Goal: Task Accomplishment & Management: Manage account settings

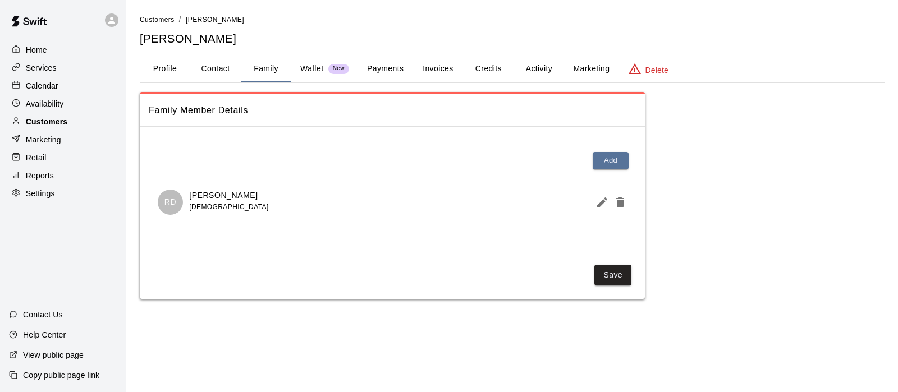
click at [49, 120] on p "Customers" at bounding box center [47, 121] width 42 height 11
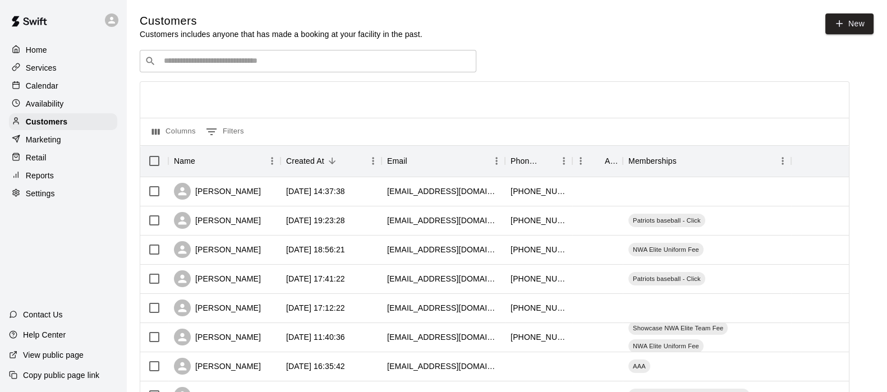
click at [230, 69] on div "​ ​" at bounding box center [308, 61] width 337 height 22
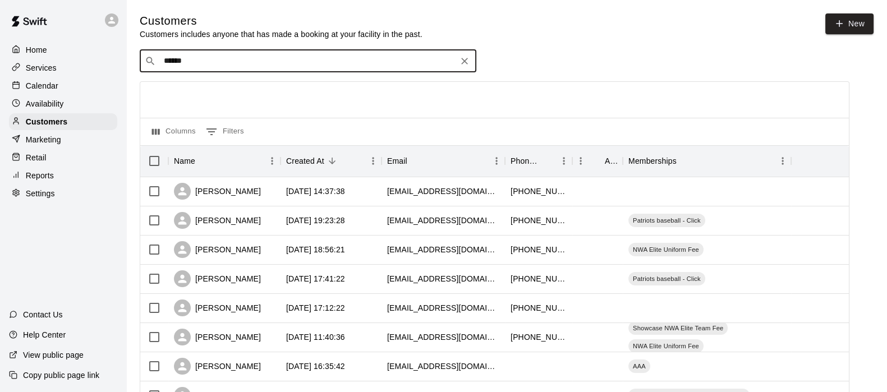
type input "*******"
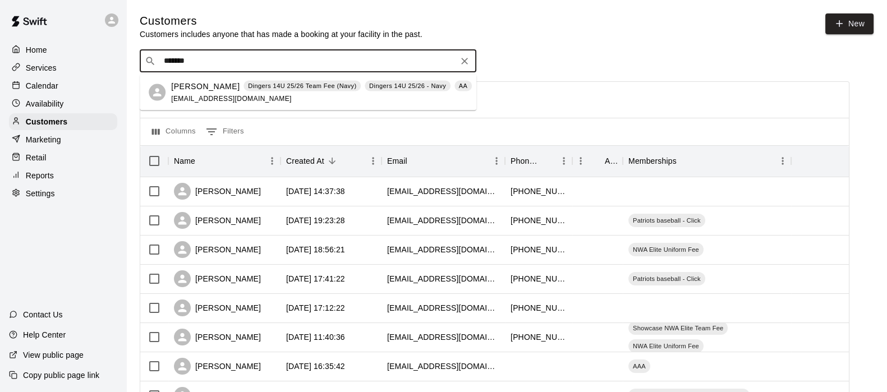
click at [248, 88] on p "Dingers 14U 25/26 Team Fee (Navy)" at bounding box center [302, 86] width 108 height 10
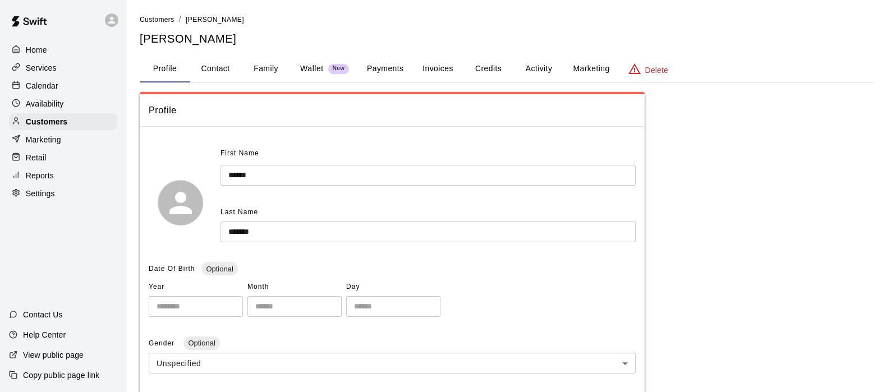
click at [520, 65] on button "Activity" at bounding box center [538, 69] width 51 height 27
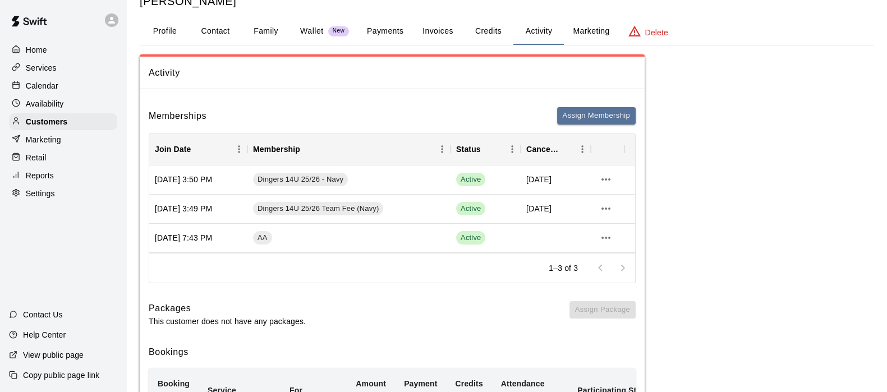
scroll to position [37, 0]
click at [267, 31] on button "Family" at bounding box center [266, 32] width 51 height 27
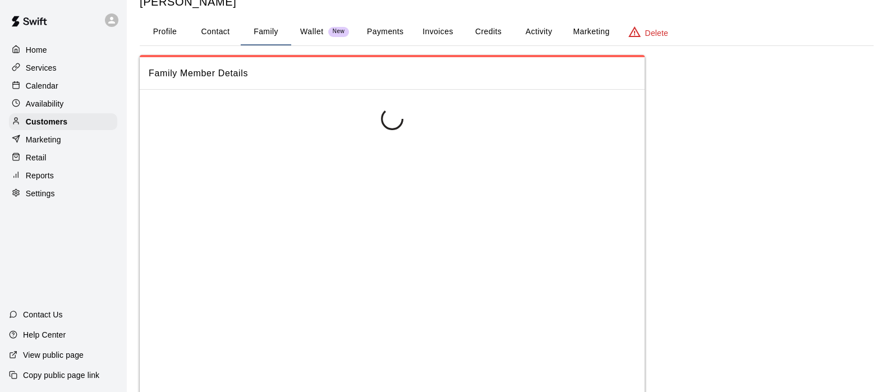
scroll to position [0, 0]
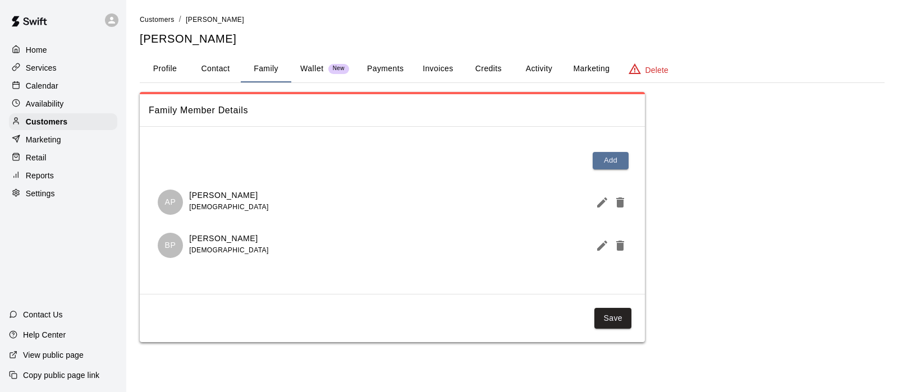
click at [537, 66] on button "Activity" at bounding box center [538, 69] width 51 height 27
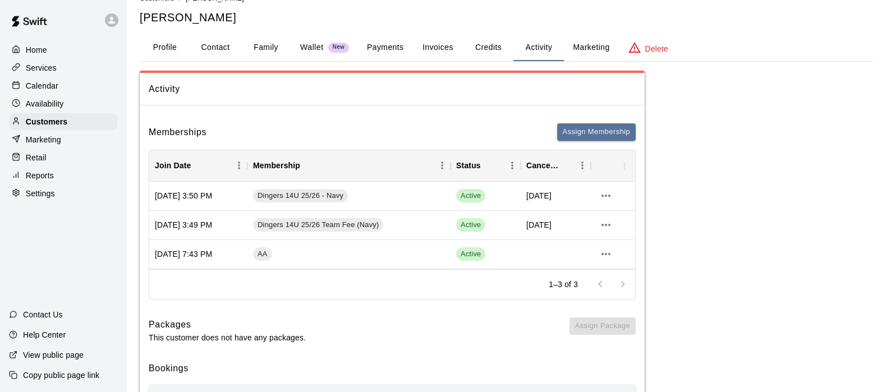
scroll to position [6, 0]
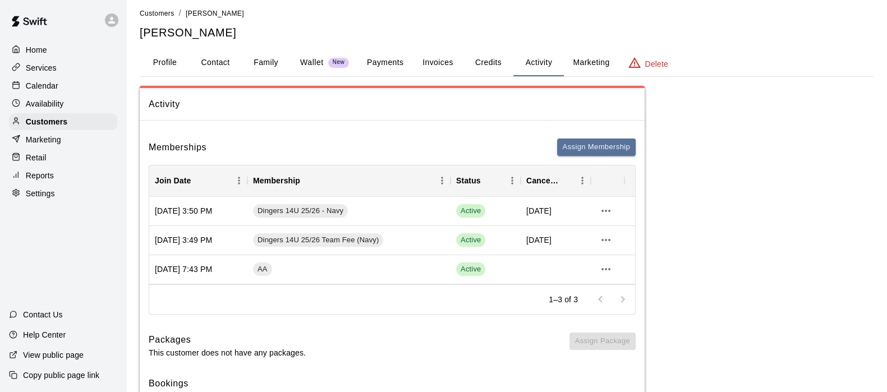
click at [385, 62] on button "Payments" at bounding box center [385, 62] width 54 height 27
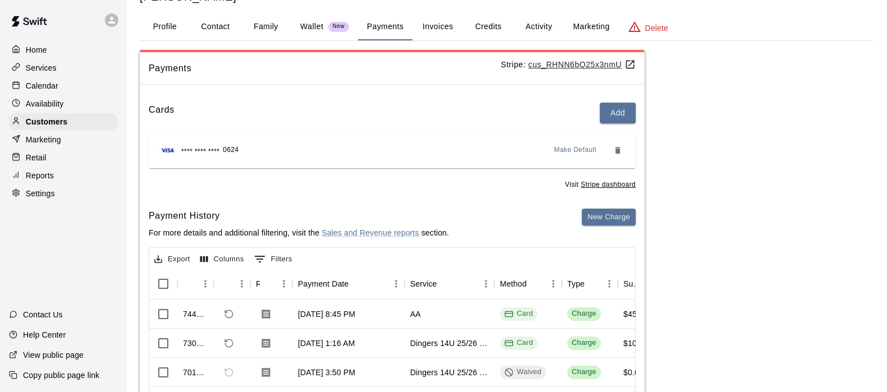
scroll to position [0, 0]
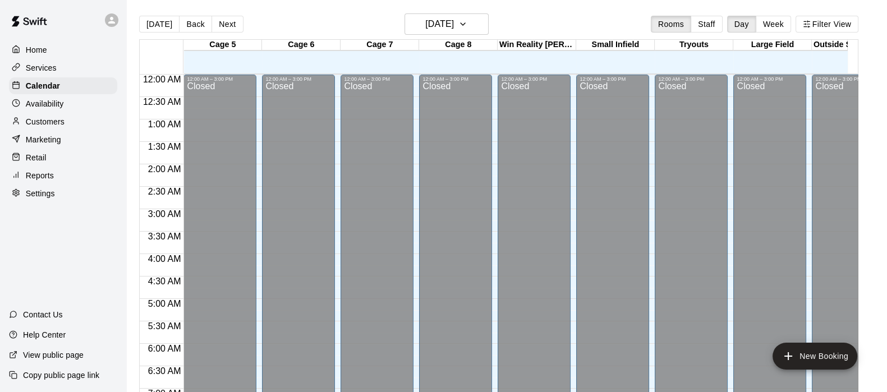
scroll to position [666, 0]
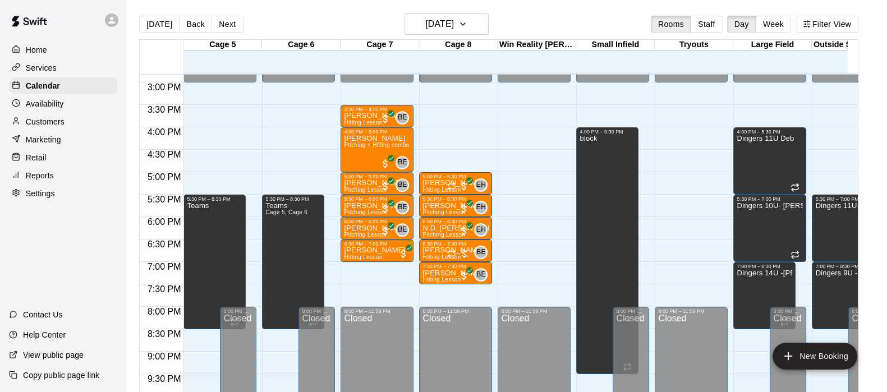
click at [56, 127] on p "Customers" at bounding box center [45, 121] width 39 height 11
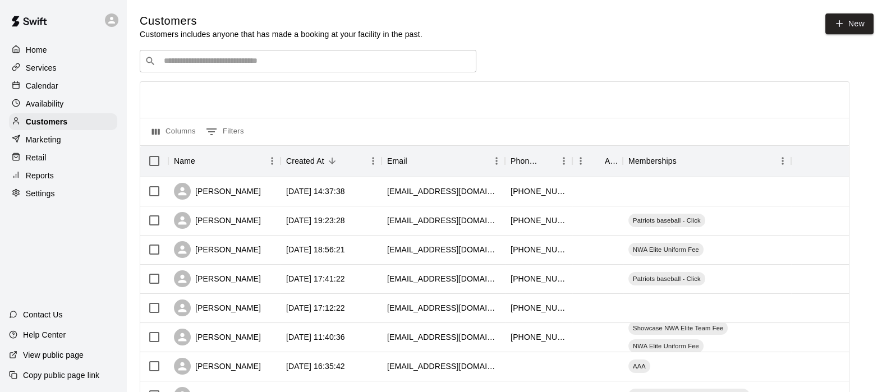
click at [171, 63] on input "Search customers by name or email" at bounding box center [316, 61] width 311 height 11
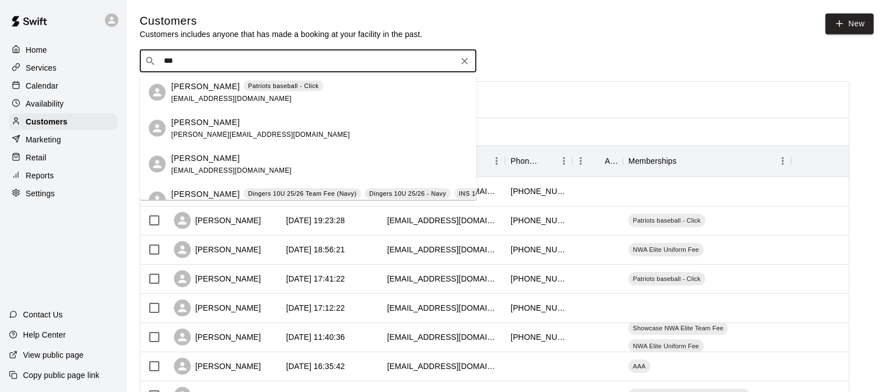
type input "****"
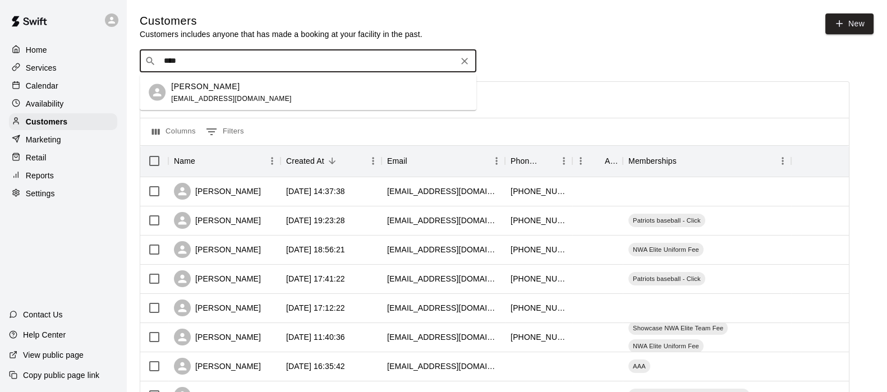
click at [189, 87] on p "Aniya Geiger" at bounding box center [205, 86] width 68 height 12
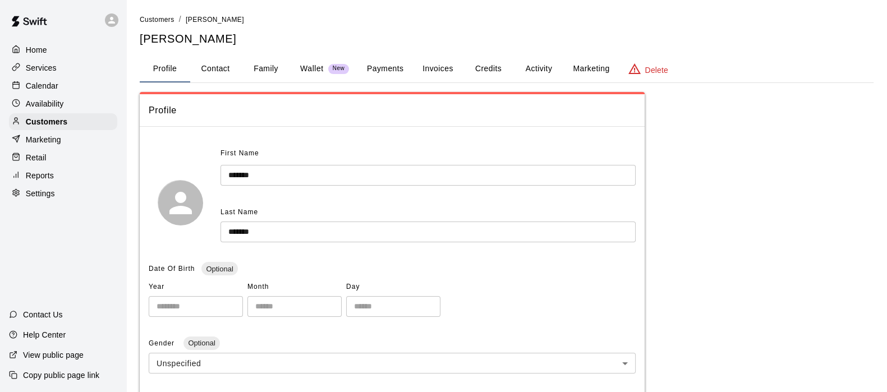
click at [535, 67] on button "Activity" at bounding box center [538, 69] width 51 height 27
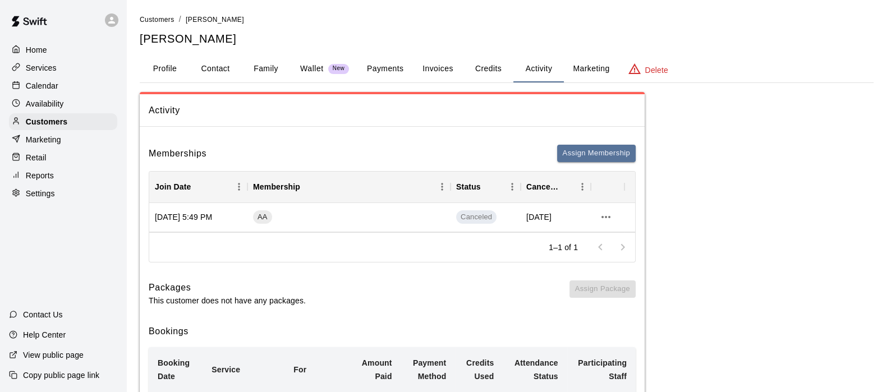
click at [314, 72] on p "Wallet" at bounding box center [312, 69] width 24 height 12
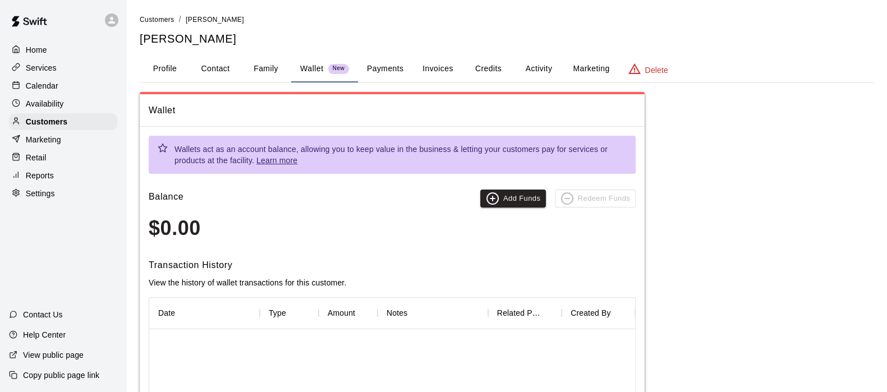
click at [379, 65] on button "Payments" at bounding box center [385, 69] width 54 height 27
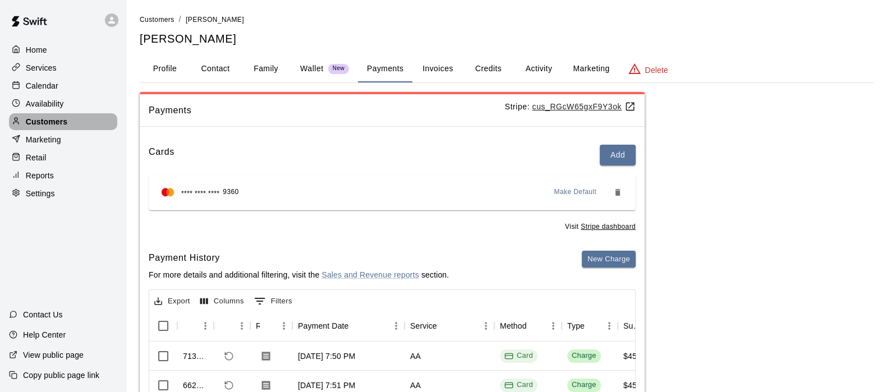
click at [35, 125] on p "Customers" at bounding box center [47, 121] width 42 height 11
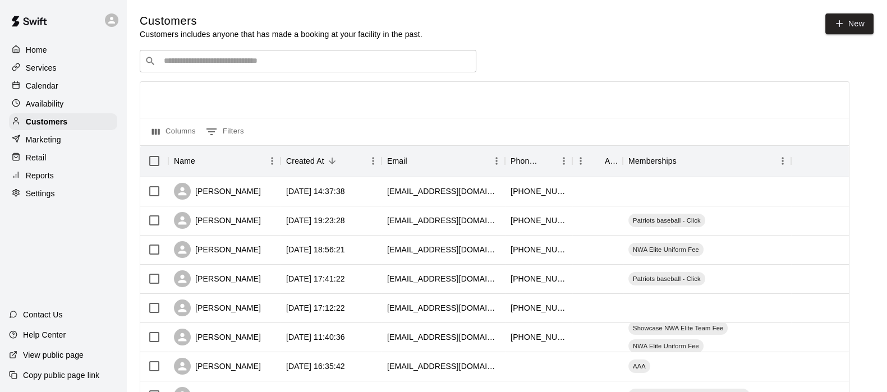
click at [204, 55] on div "​ ​" at bounding box center [308, 61] width 337 height 22
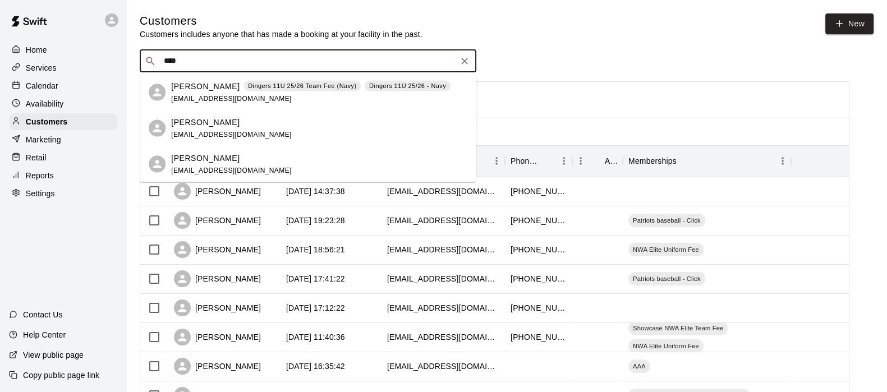
type input "***"
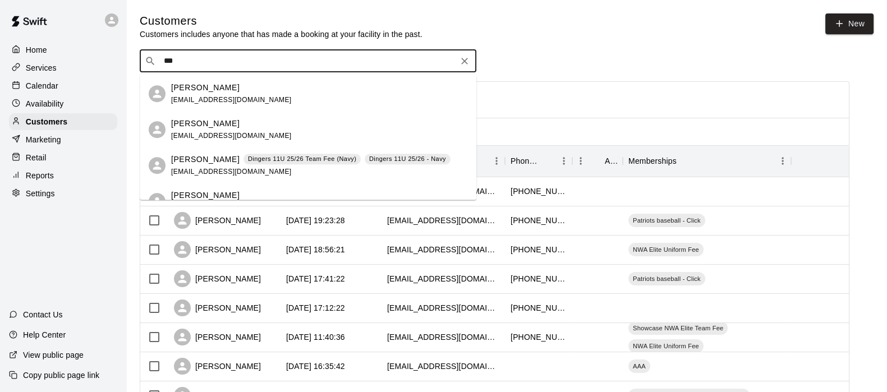
scroll to position [897, 0]
click at [215, 159] on div "Asher Babb Dingers 11U 25/26 Team Fee (Navy) Dingers 11U 25/26 - Navy" at bounding box center [310, 159] width 279 height 12
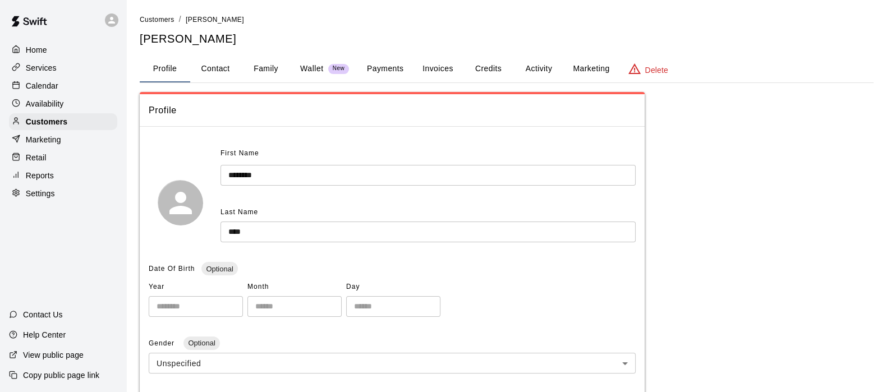
click at [538, 72] on button "Activity" at bounding box center [538, 69] width 51 height 27
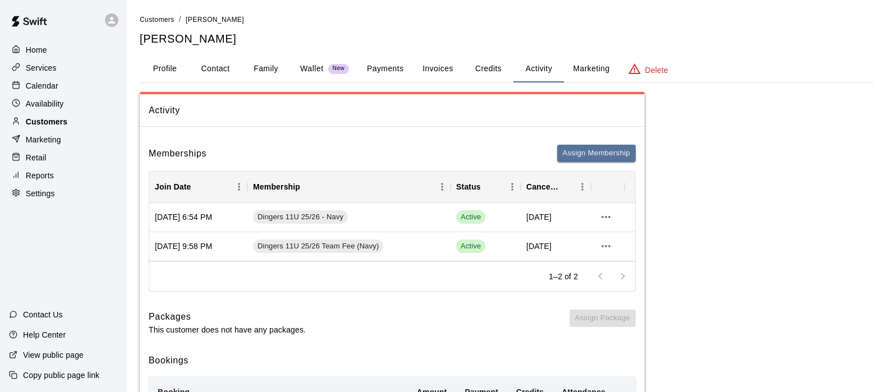
click at [45, 119] on div "Customers" at bounding box center [63, 121] width 108 height 17
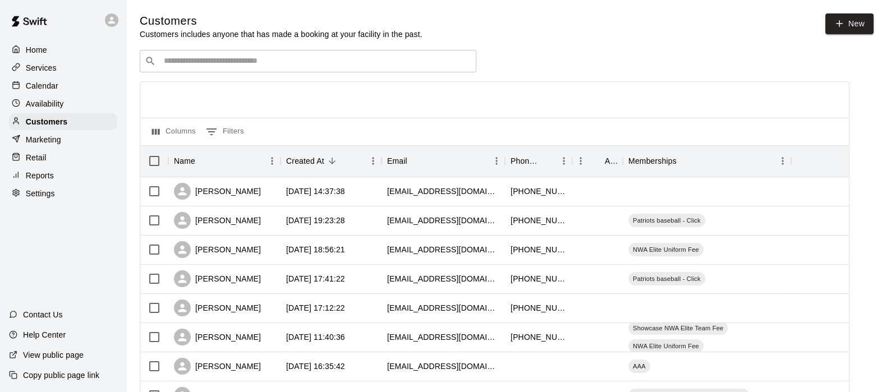
click at [173, 56] on div "​ ​" at bounding box center [308, 61] width 337 height 22
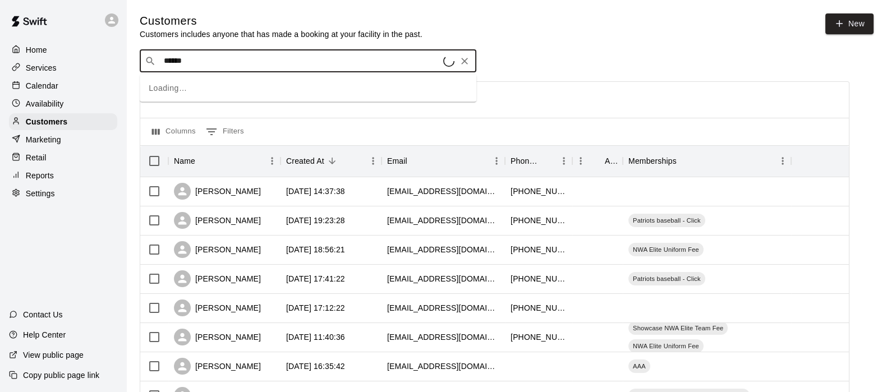
type input "*******"
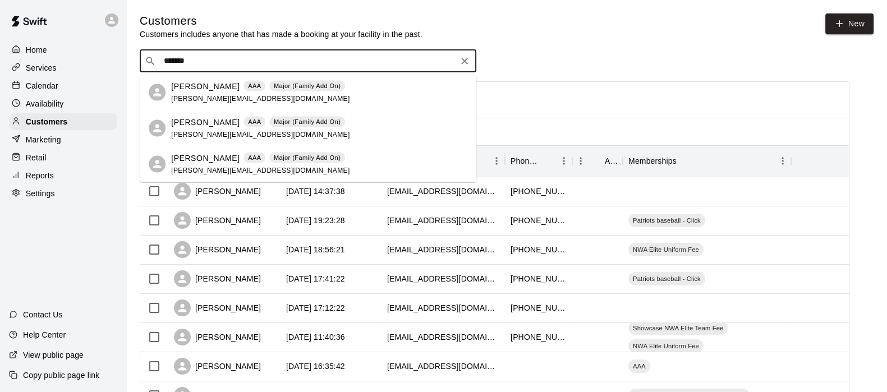
click at [188, 91] on div "Jason Dollard AAA Major (Family Add On) jason_dollard@hotmail.com" at bounding box center [260, 92] width 178 height 24
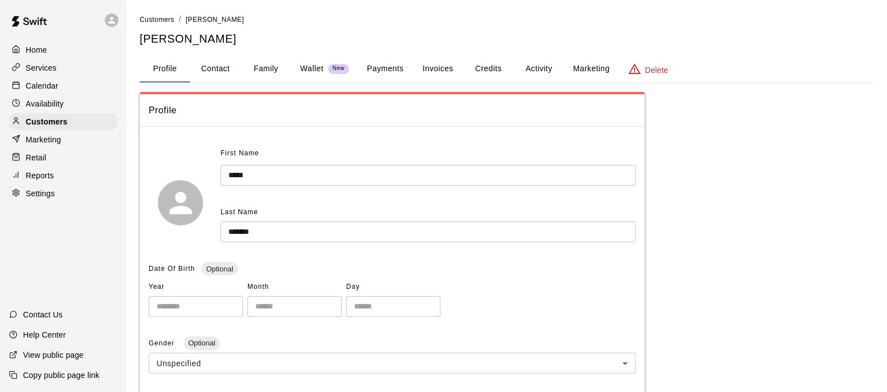
click at [531, 66] on button "Activity" at bounding box center [538, 69] width 51 height 27
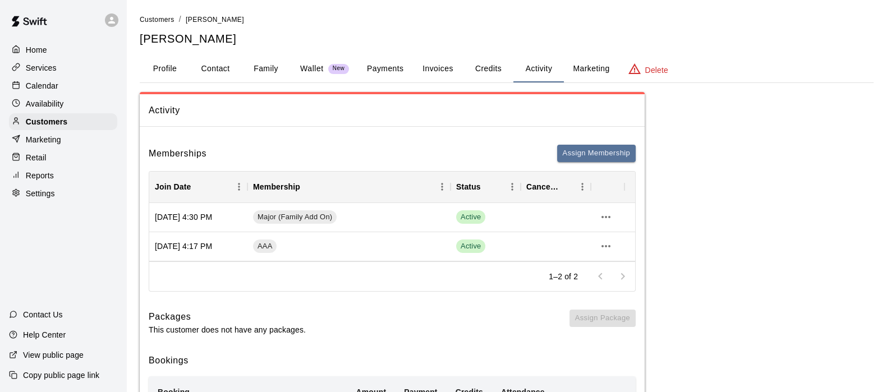
click at [386, 71] on button "Payments" at bounding box center [385, 69] width 54 height 27
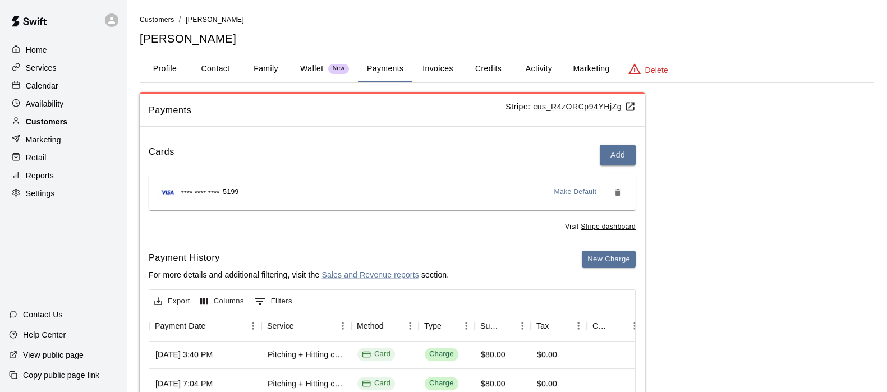
click at [56, 123] on p "Customers" at bounding box center [47, 121] width 42 height 11
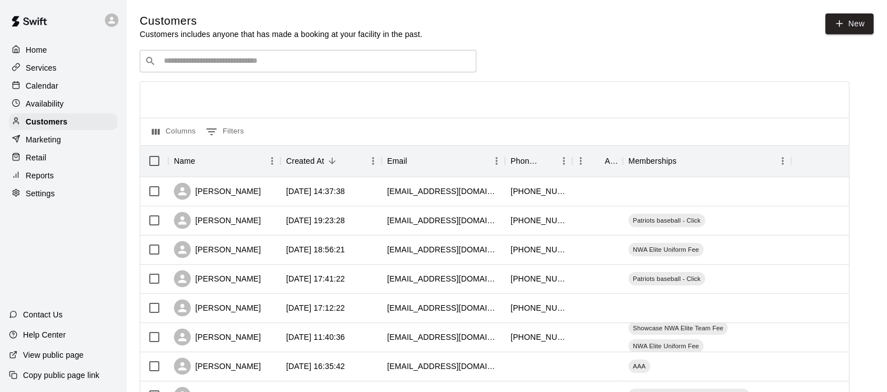
click at [173, 56] on div "​ ​" at bounding box center [308, 61] width 337 height 22
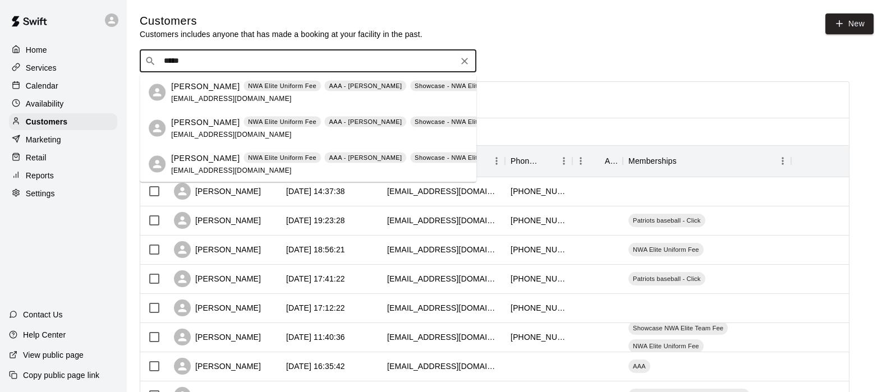
type input "******"
click at [201, 126] on p "Bradyn Buttry" at bounding box center [205, 122] width 68 height 12
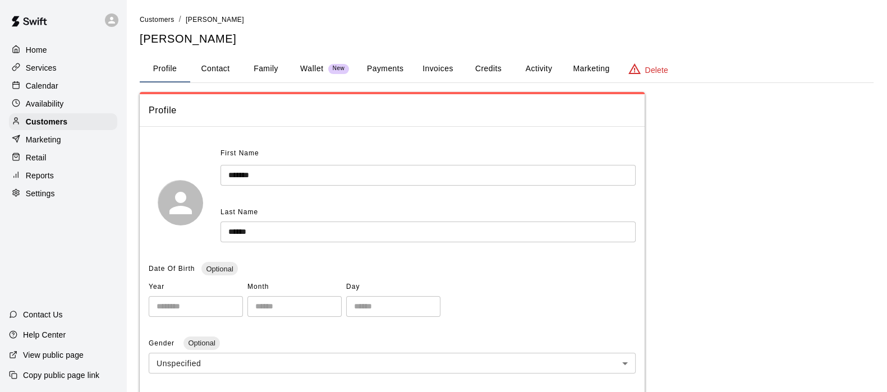
click at [534, 74] on button "Activity" at bounding box center [538, 69] width 51 height 27
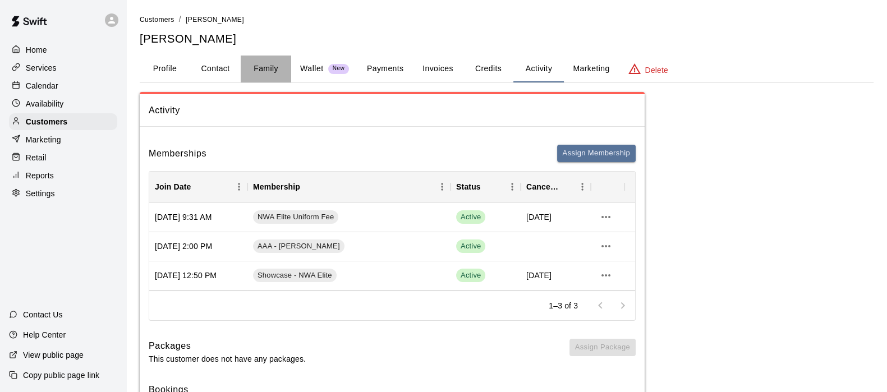
click at [267, 68] on button "Family" at bounding box center [266, 69] width 51 height 27
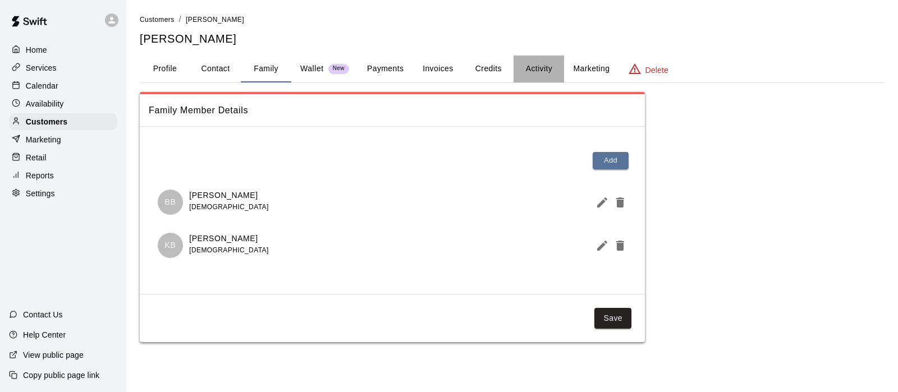
click at [532, 71] on button "Activity" at bounding box center [538, 69] width 51 height 27
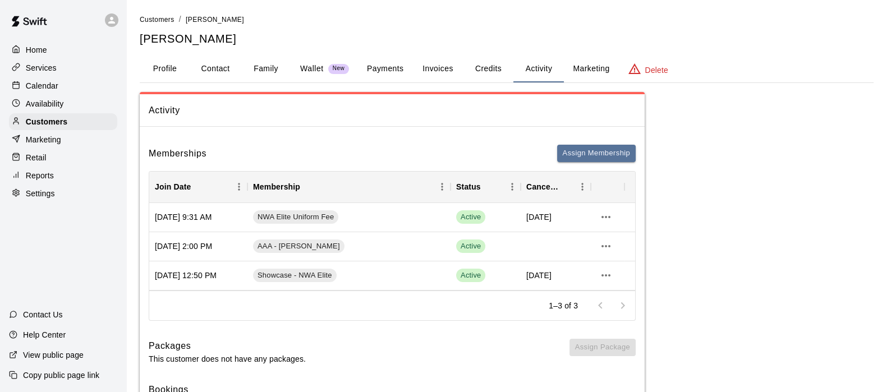
click at [270, 67] on button "Family" at bounding box center [266, 69] width 51 height 27
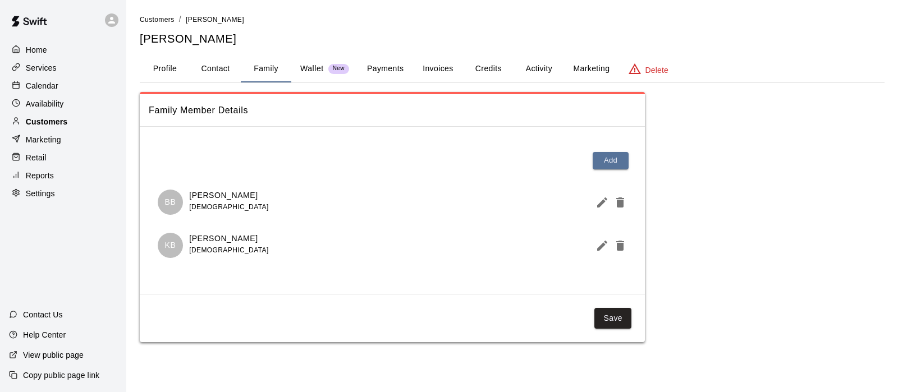
click at [32, 124] on p "Customers" at bounding box center [47, 121] width 42 height 11
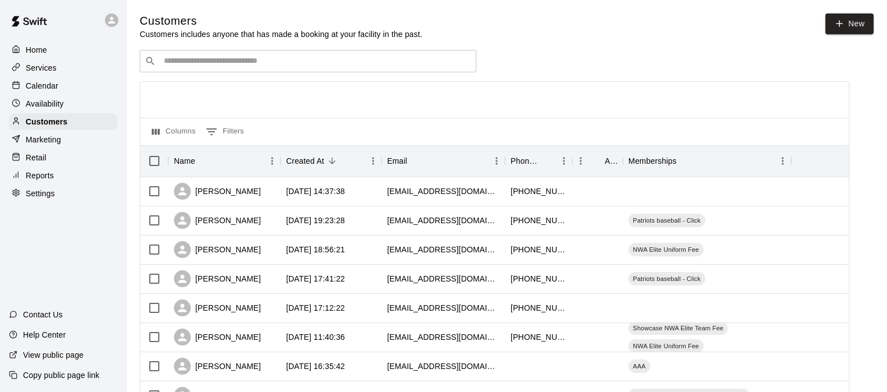
click at [208, 62] on input "Search customers by name or email" at bounding box center [316, 61] width 311 height 11
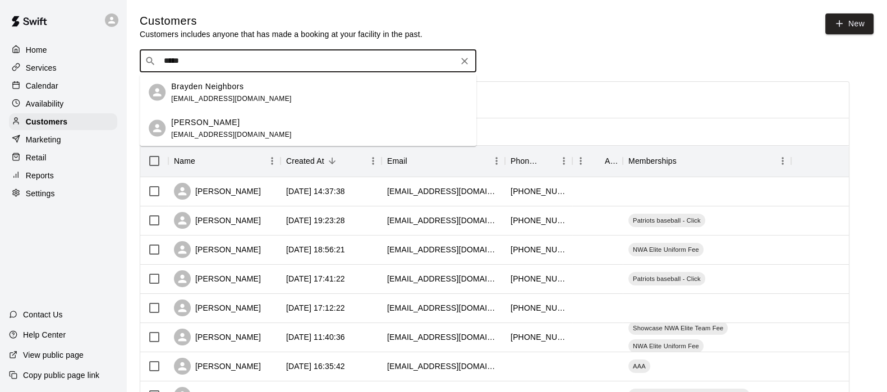
type input "******"
click at [198, 122] on p "Brayden Harris" at bounding box center [205, 122] width 68 height 12
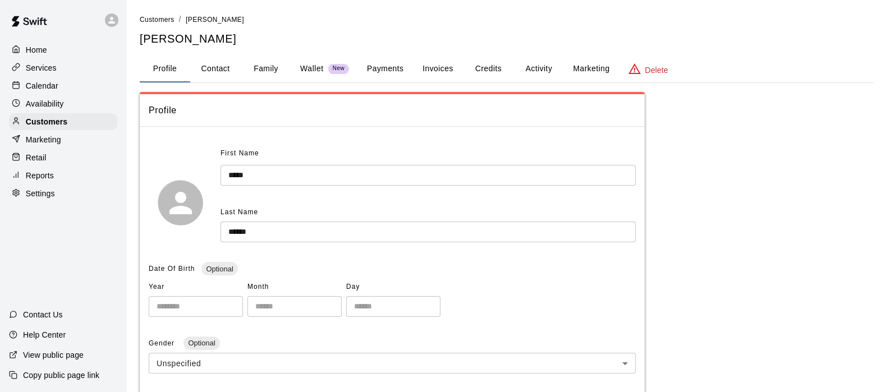
click at [525, 63] on button "Activity" at bounding box center [538, 69] width 51 height 27
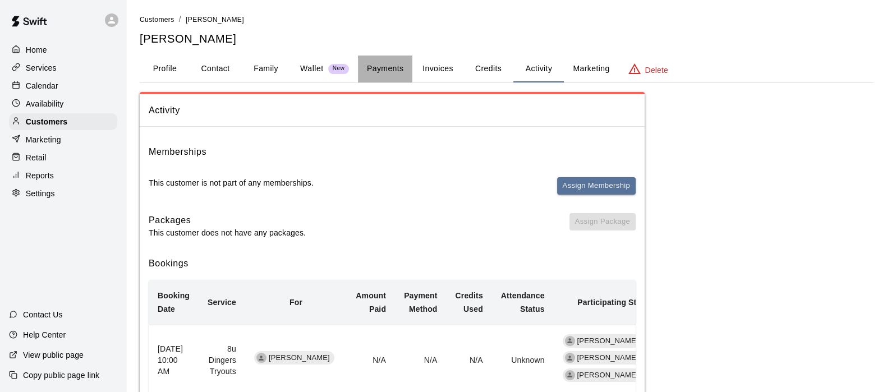
click at [376, 66] on button "Payments" at bounding box center [385, 69] width 54 height 27
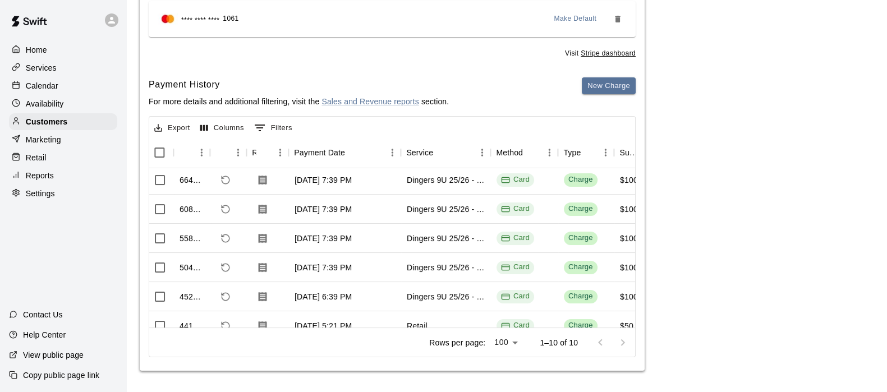
scroll to position [0, 3]
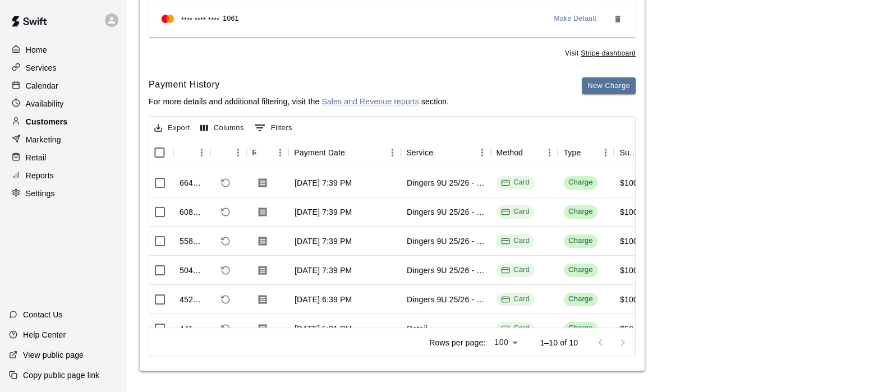
click at [106, 127] on div "Customers" at bounding box center [63, 121] width 108 height 17
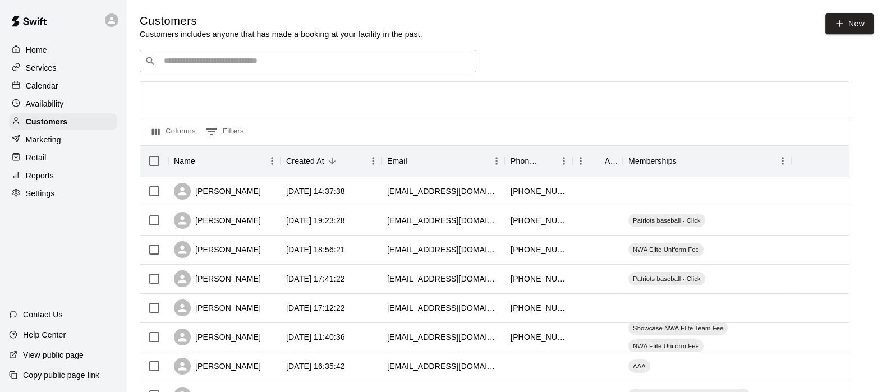
click at [194, 69] on div "​ ​" at bounding box center [308, 61] width 337 height 22
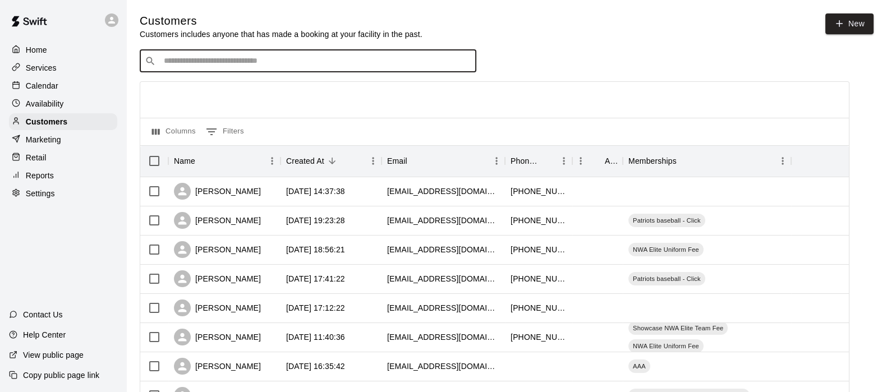
type input "*"
type input "*****"
click at [194, 86] on p "Brice Jordan" at bounding box center [205, 86] width 68 height 12
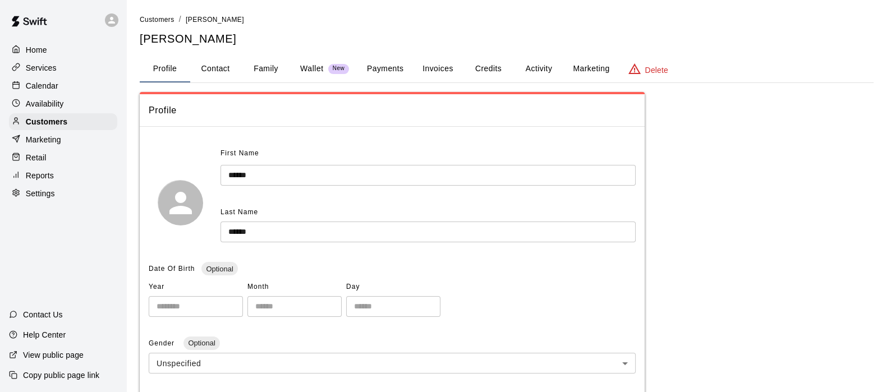
click at [269, 67] on button "Family" at bounding box center [266, 69] width 51 height 27
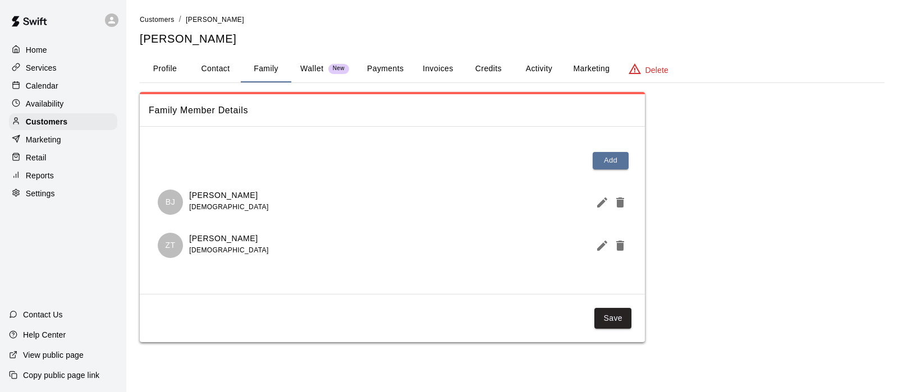
click at [542, 68] on button "Activity" at bounding box center [538, 69] width 51 height 27
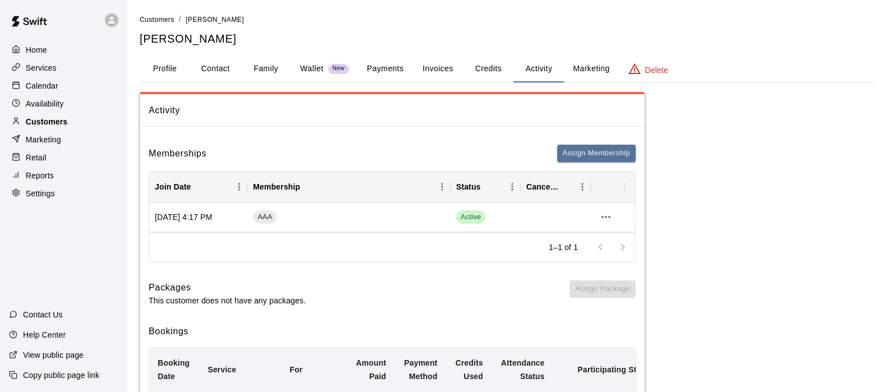
click at [46, 126] on p "Customers" at bounding box center [47, 121] width 42 height 11
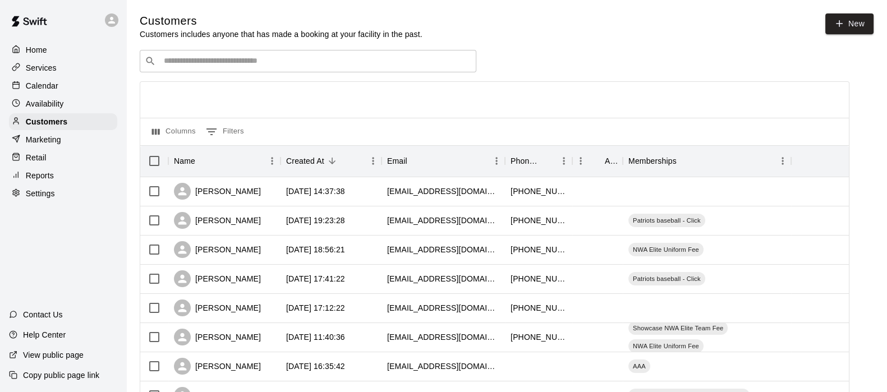
click at [176, 62] on input "Search customers by name or email" at bounding box center [316, 61] width 311 height 11
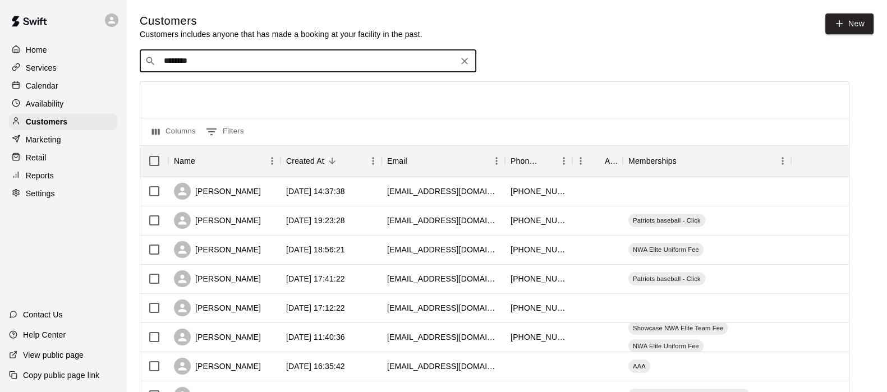
type input "******"
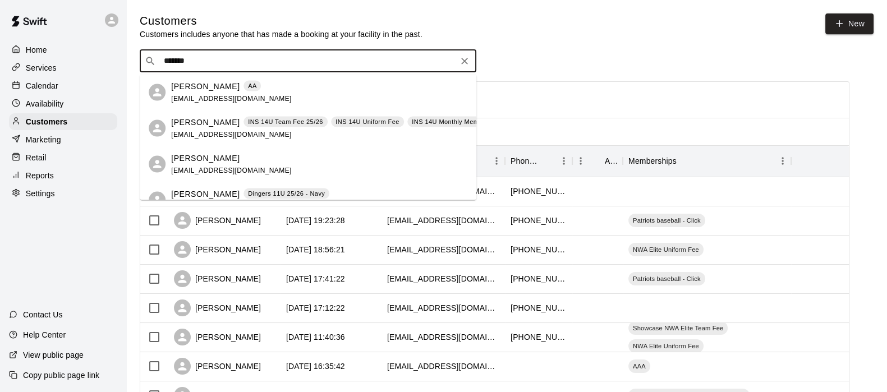
click at [192, 90] on p "Brooks Millar" at bounding box center [205, 86] width 68 height 12
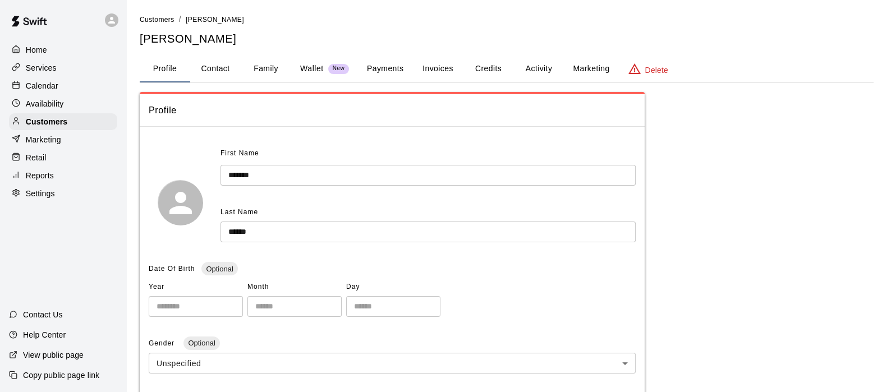
click at [261, 63] on button "Family" at bounding box center [266, 69] width 51 height 27
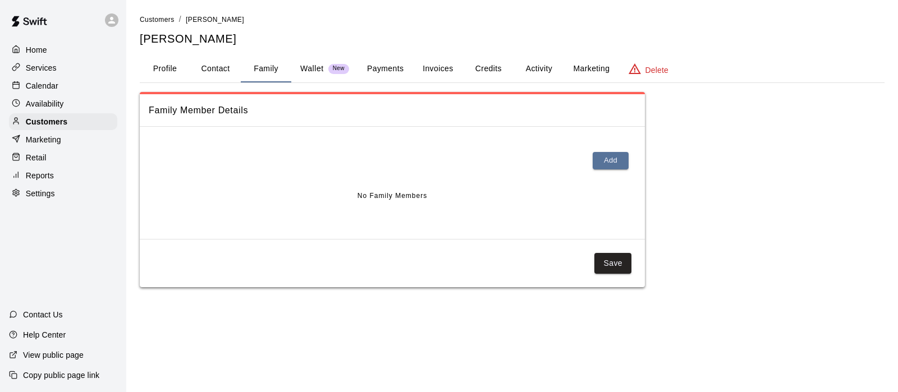
click at [548, 71] on button "Activity" at bounding box center [538, 69] width 51 height 27
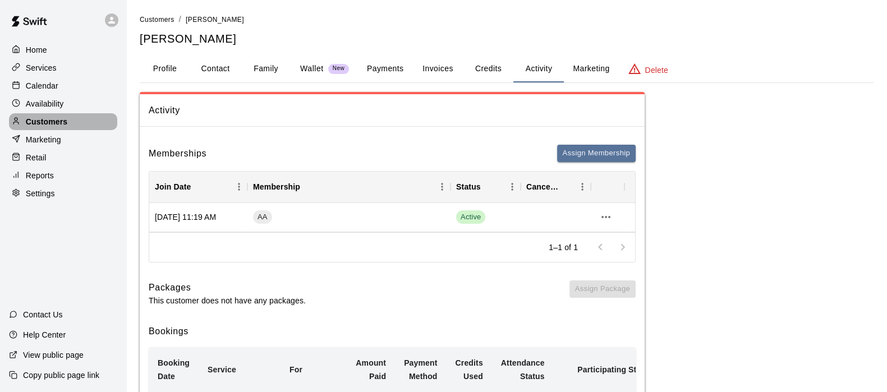
click at [44, 121] on p "Customers" at bounding box center [47, 121] width 42 height 11
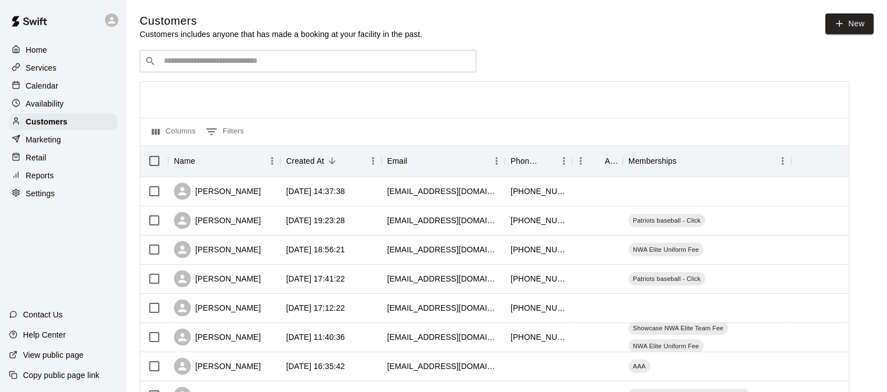
click at [228, 71] on div "​ ​" at bounding box center [308, 61] width 337 height 22
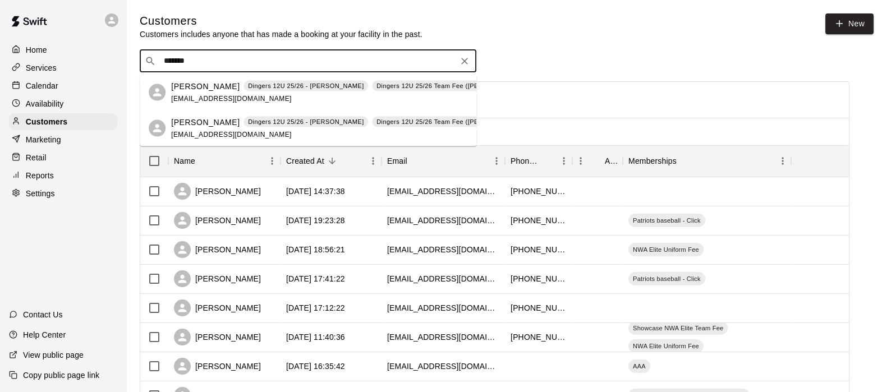
type input "********"
click at [220, 123] on p "Cade Ackerman" at bounding box center [205, 122] width 68 height 12
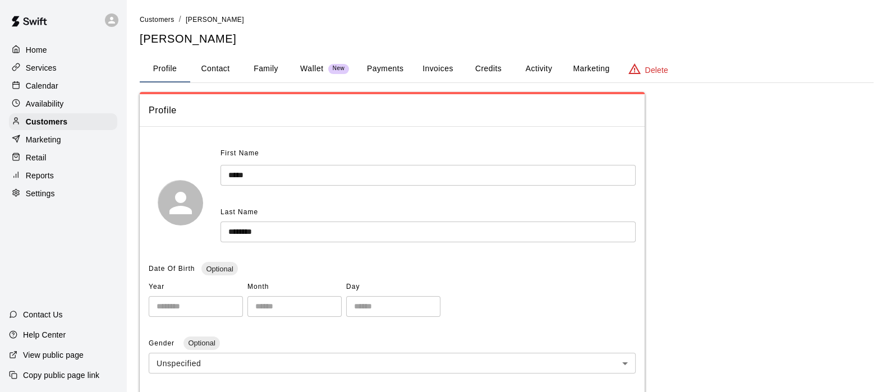
click at [263, 68] on button "Family" at bounding box center [266, 69] width 51 height 27
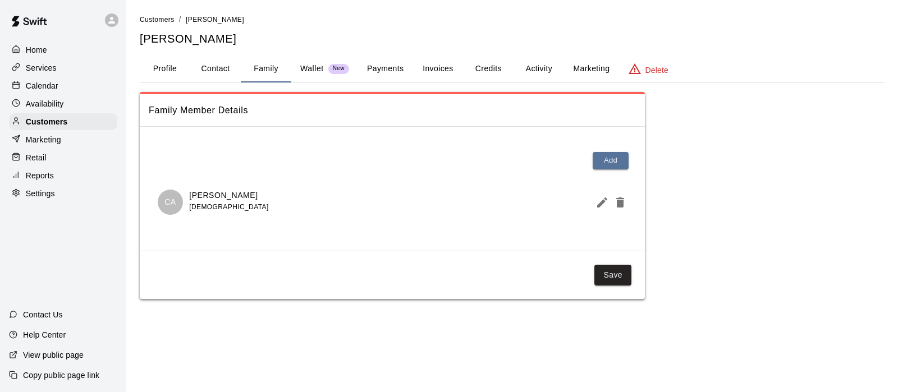
click at [541, 75] on button "Activity" at bounding box center [538, 69] width 51 height 27
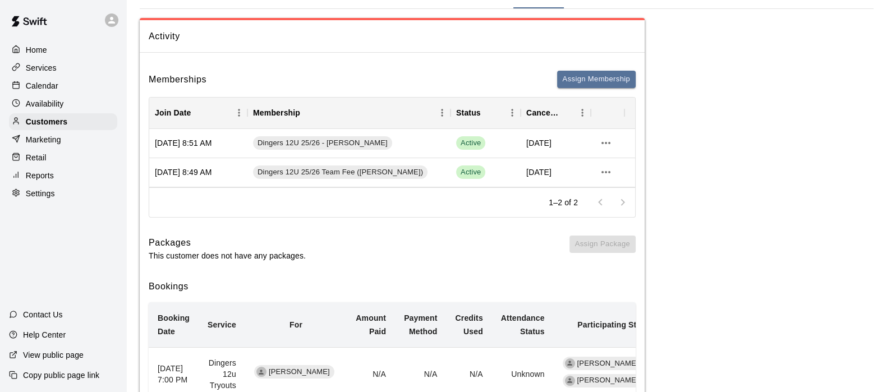
click at [340, 203] on div "1–2 of 2" at bounding box center [392, 202] width 486 height 30
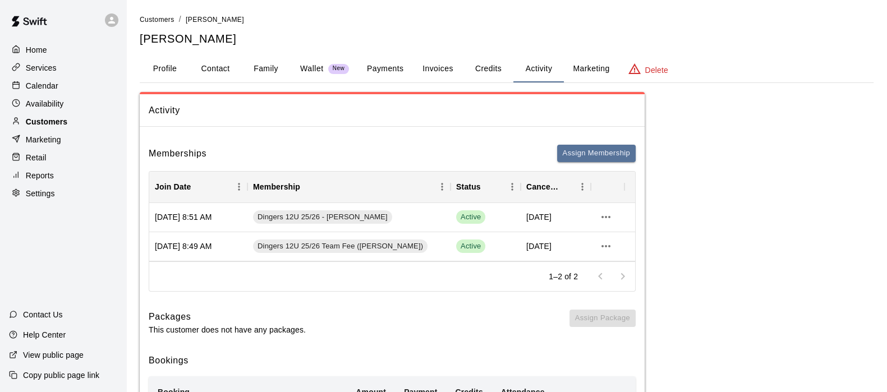
click at [64, 126] on p "Customers" at bounding box center [47, 121] width 42 height 11
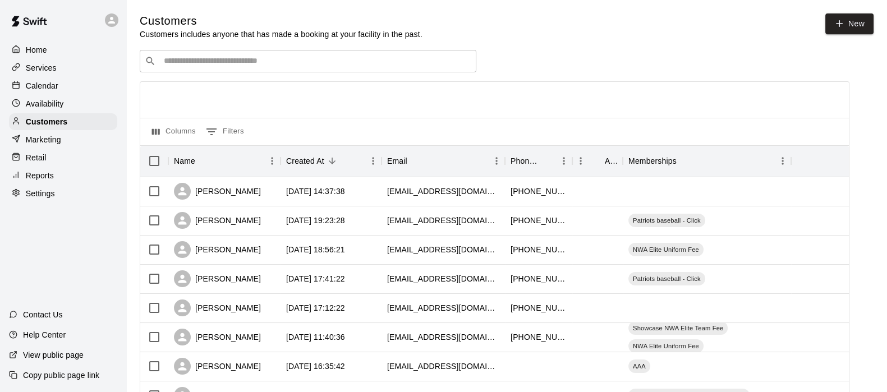
click at [231, 58] on input "Search customers by name or email" at bounding box center [316, 61] width 311 height 11
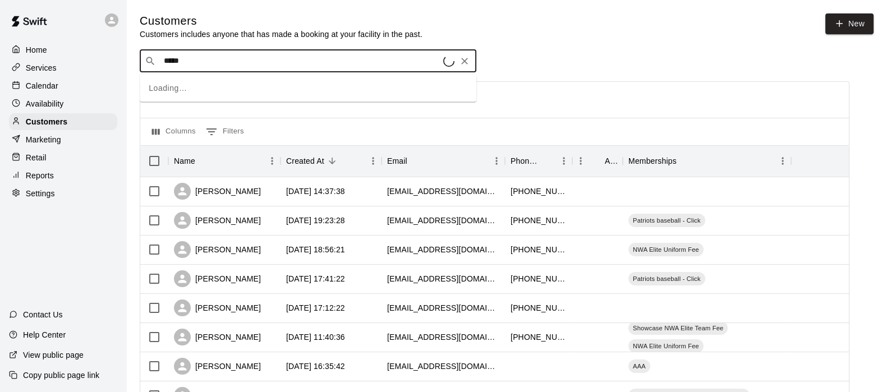
type input "******"
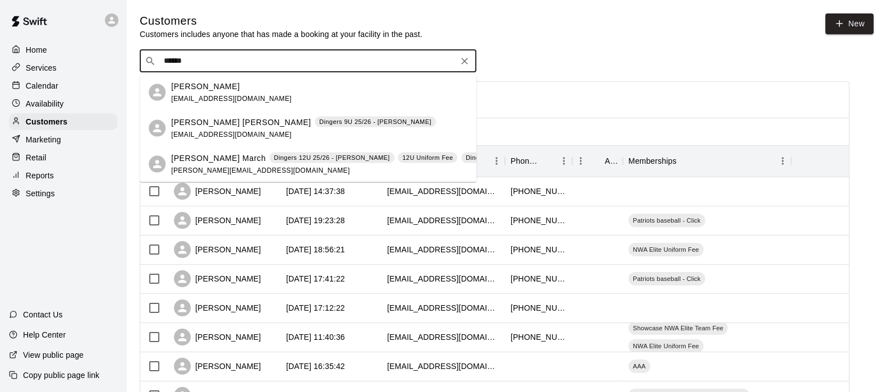
click at [230, 134] on span "susanhcoughlin@gmail.com" at bounding box center [231, 134] width 121 height 8
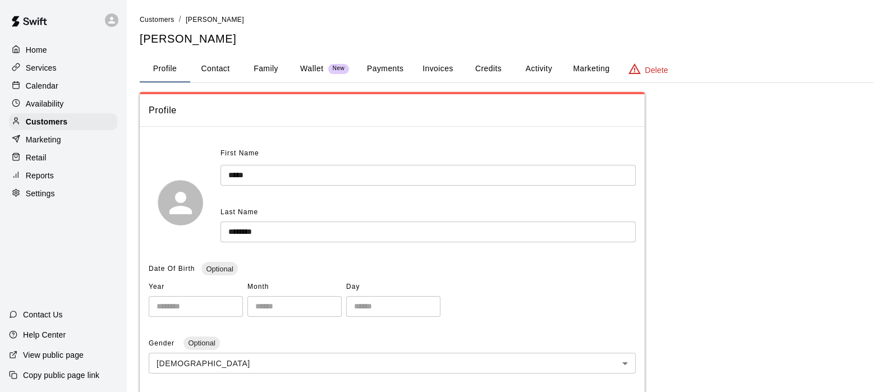
click at [554, 65] on button "Activity" at bounding box center [538, 69] width 51 height 27
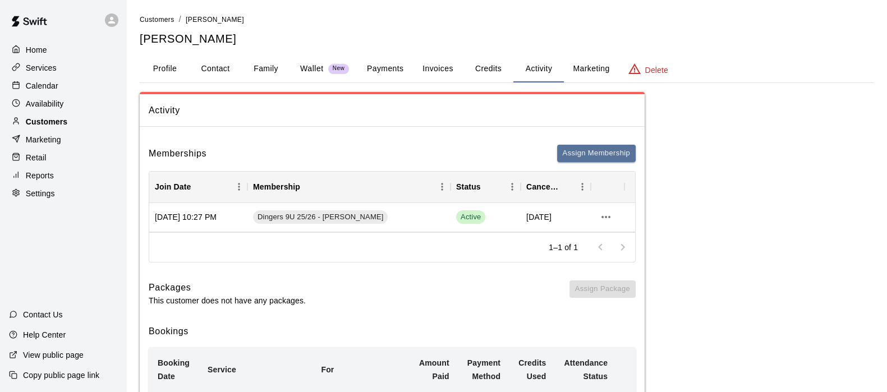
click at [61, 126] on p "Customers" at bounding box center [47, 121] width 42 height 11
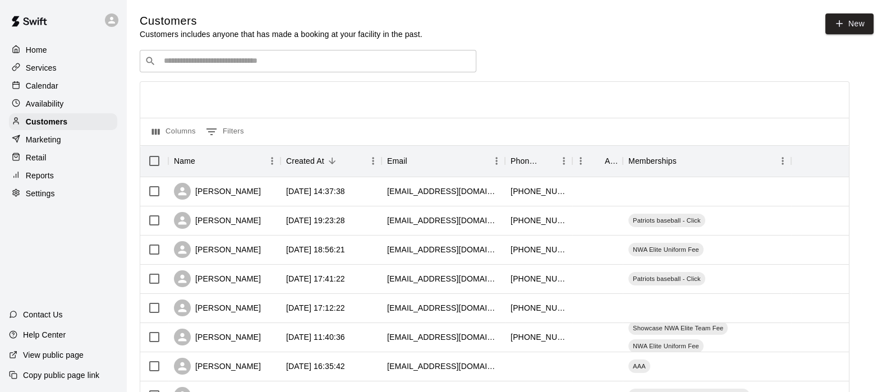
click at [184, 68] on div "​ ​" at bounding box center [308, 61] width 337 height 22
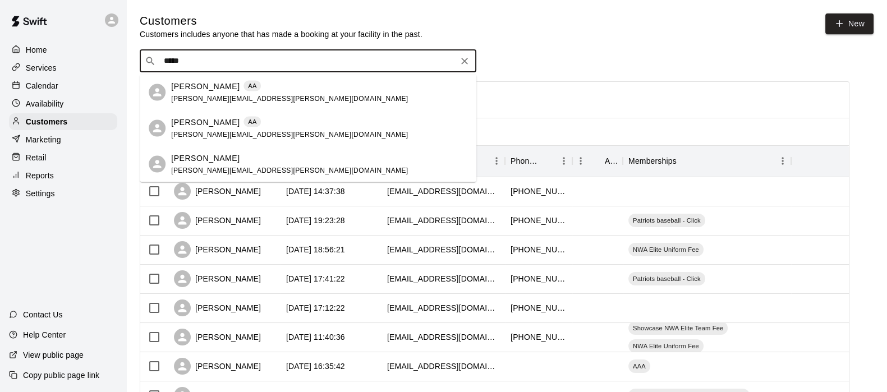
type input "******"
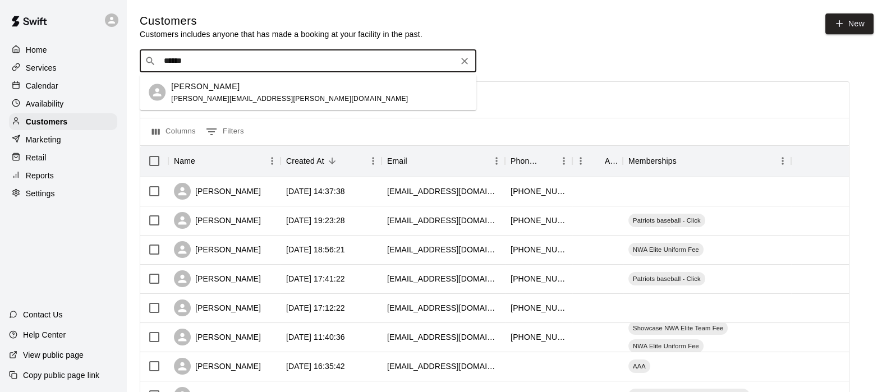
click at [195, 84] on p "Dillan Crossno" at bounding box center [205, 86] width 68 height 12
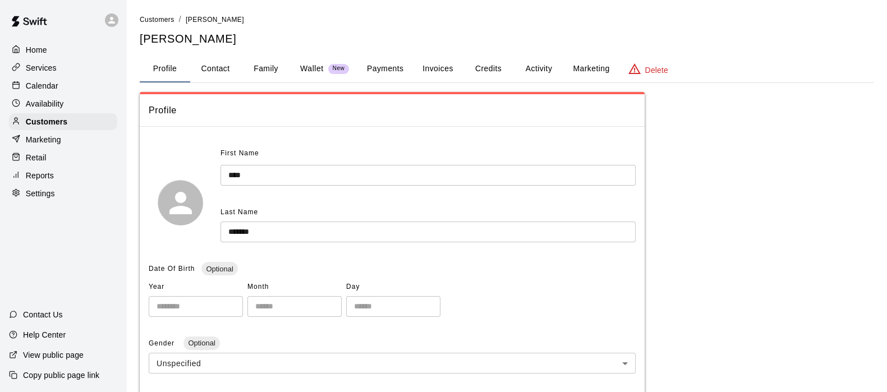
click at [553, 66] on button "Activity" at bounding box center [538, 69] width 51 height 27
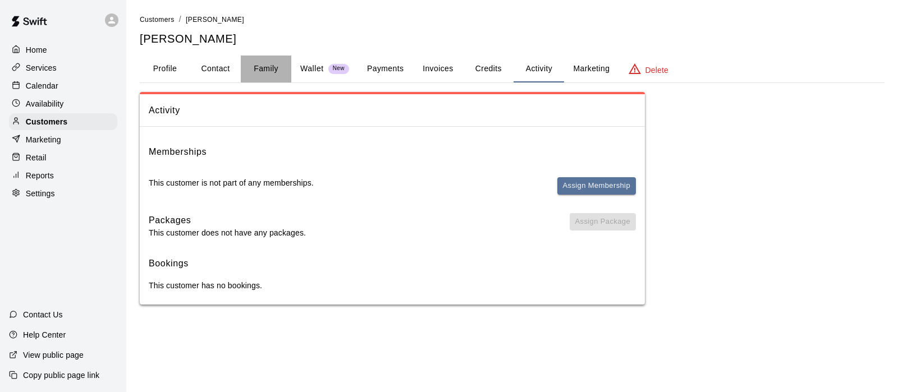
click at [269, 63] on button "Family" at bounding box center [266, 69] width 51 height 27
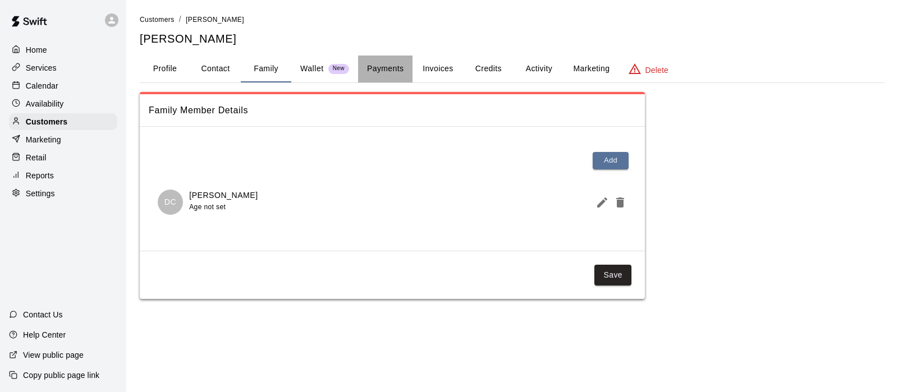
click at [386, 66] on button "Payments" at bounding box center [385, 69] width 54 height 27
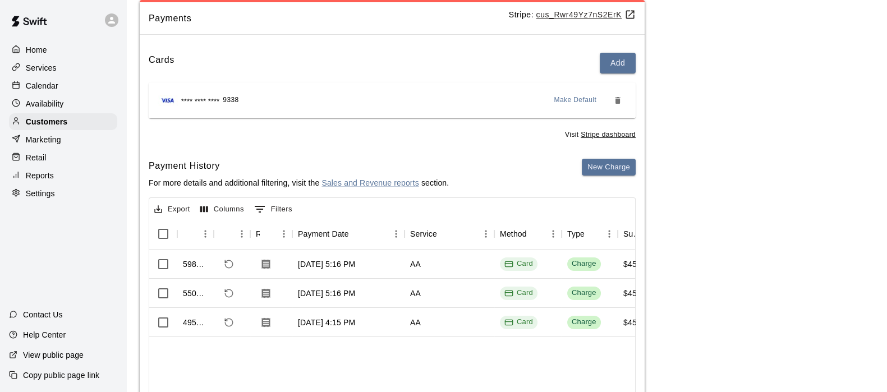
scroll to position [143, 0]
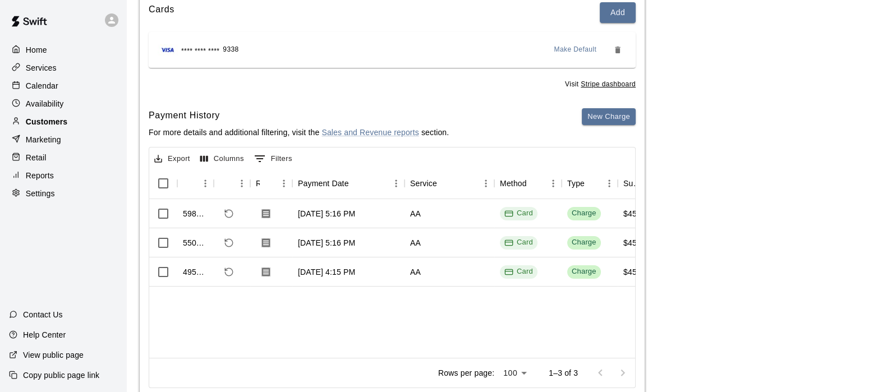
click at [68, 125] on div "Customers" at bounding box center [63, 121] width 108 height 17
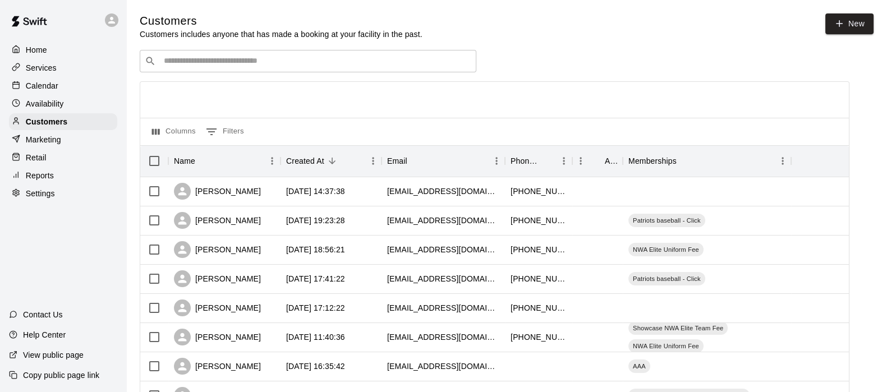
click at [189, 59] on input "Search customers by name or email" at bounding box center [316, 61] width 311 height 11
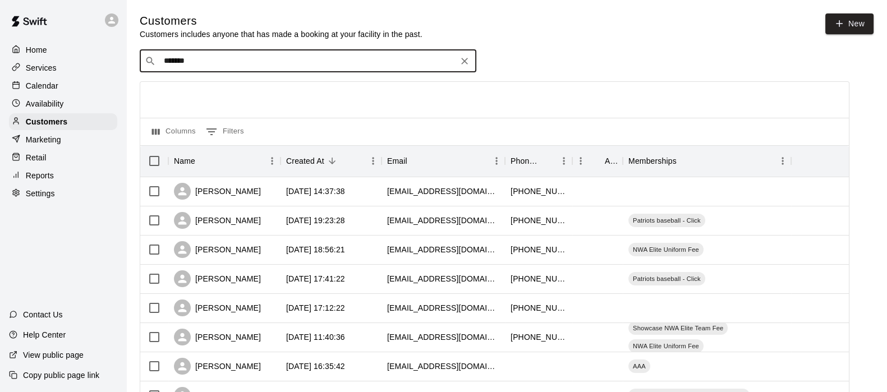
click at [200, 65] on input "*******" at bounding box center [308, 61] width 294 height 11
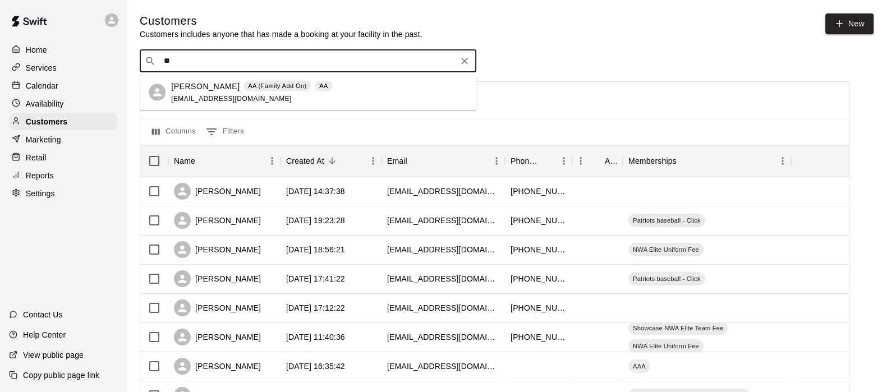
type input "*"
type input "******"
click at [213, 94] on span "jlhuddleston5@gmail.com" at bounding box center [231, 98] width 121 height 8
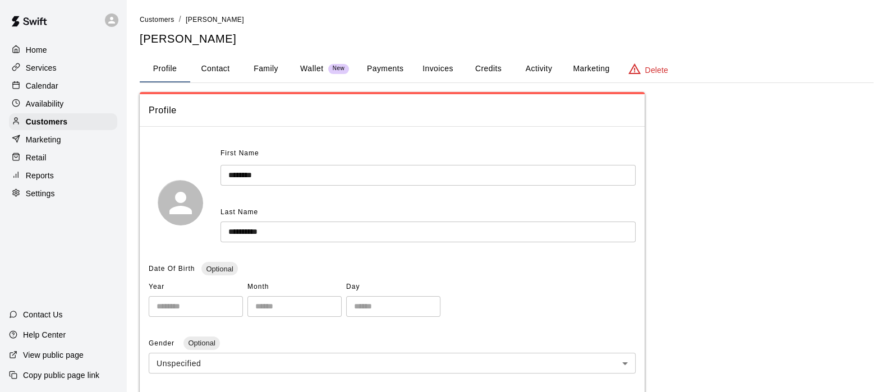
click at [272, 72] on button "Family" at bounding box center [266, 69] width 51 height 27
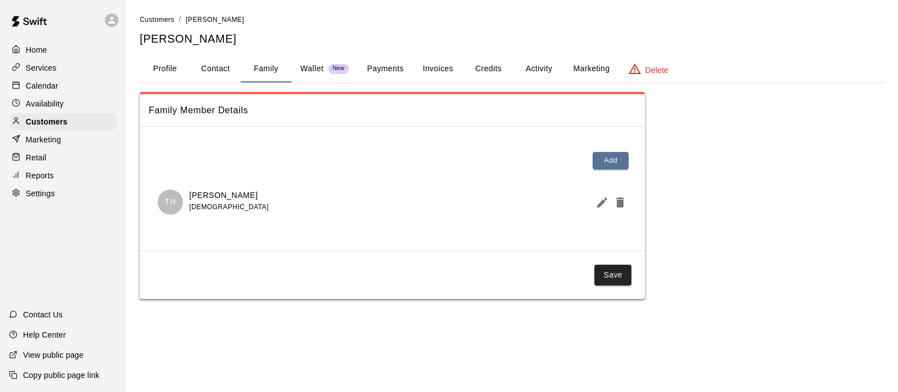
click at [166, 69] on button "Profile" at bounding box center [165, 69] width 51 height 27
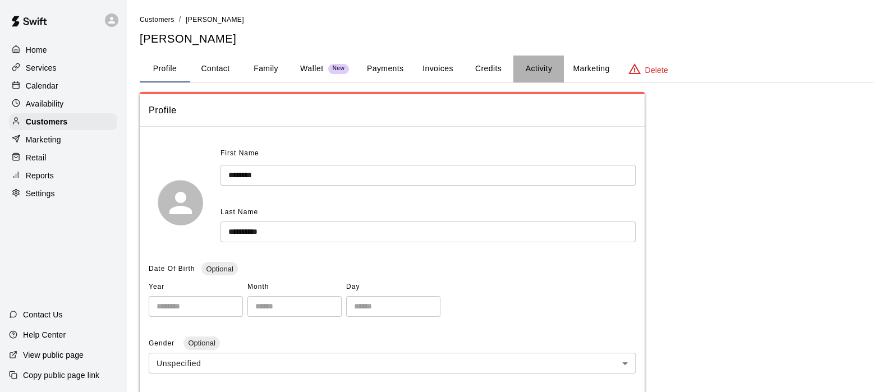
click at [535, 61] on button "Activity" at bounding box center [538, 69] width 51 height 27
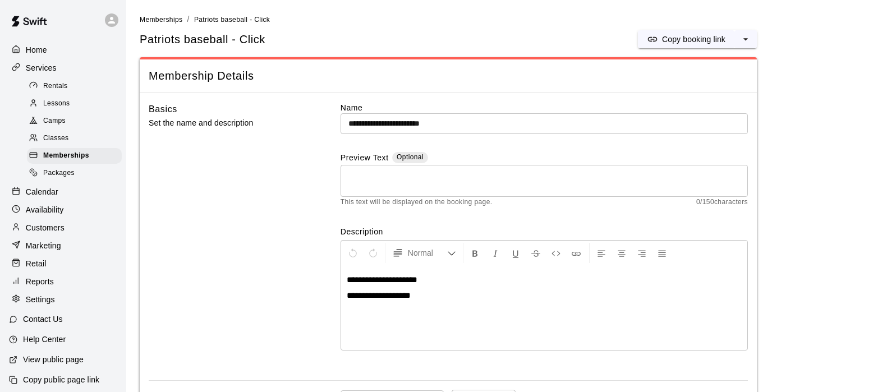
scroll to position [833, 0]
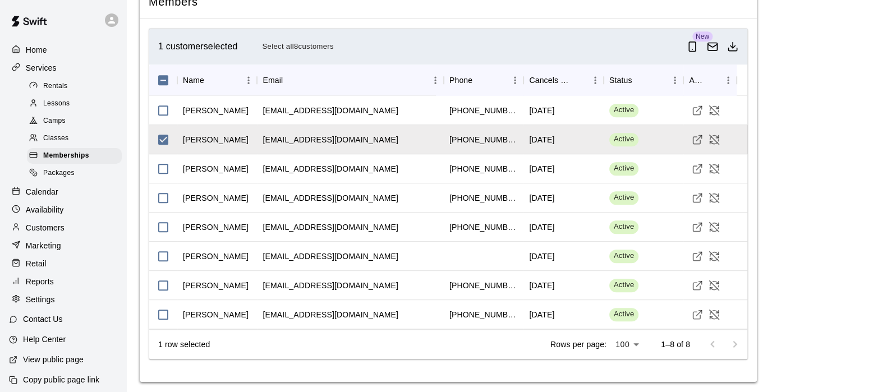
click at [48, 233] on p "Customers" at bounding box center [45, 227] width 39 height 11
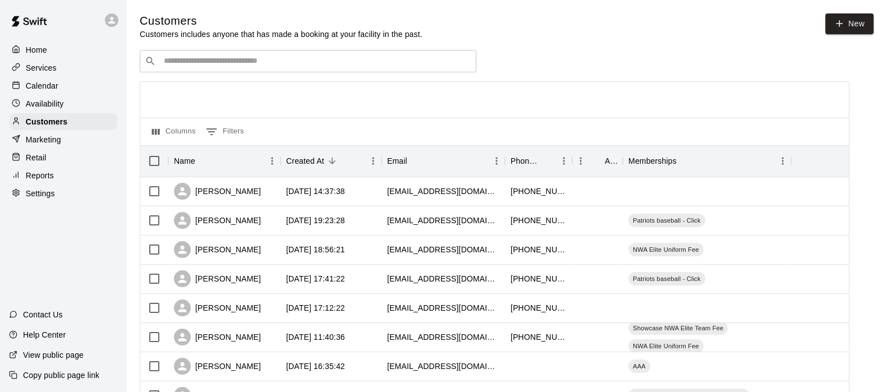
click at [183, 60] on input "Search customers by name or email" at bounding box center [316, 61] width 311 height 11
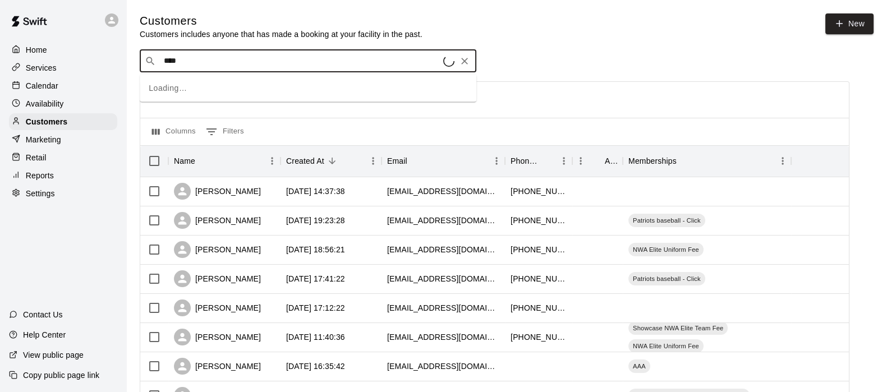
type input "*****"
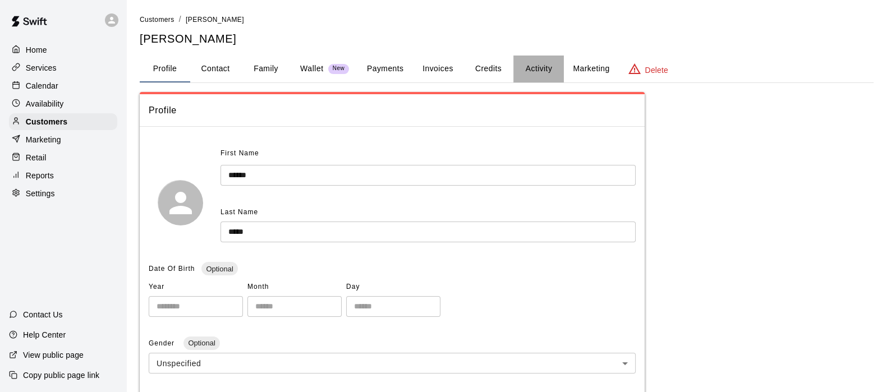
click at [540, 68] on button "Activity" at bounding box center [538, 69] width 51 height 27
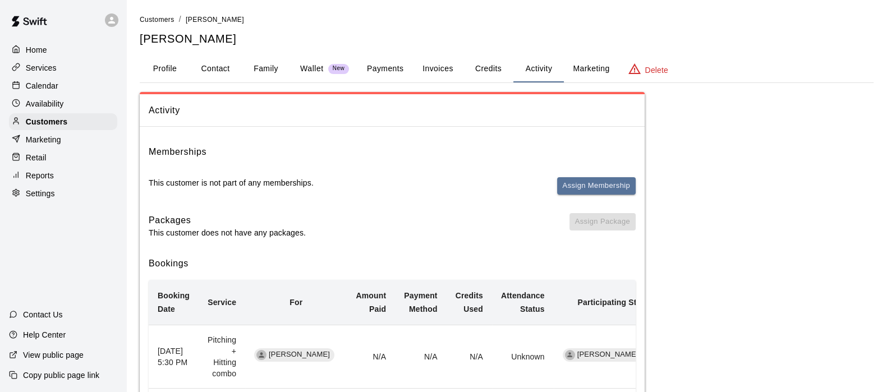
click at [372, 73] on button "Payments" at bounding box center [385, 69] width 54 height 27
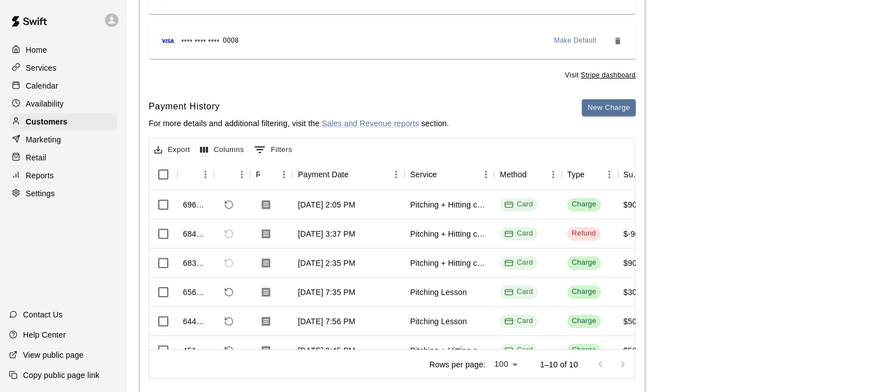
scroll to position [218, 0]
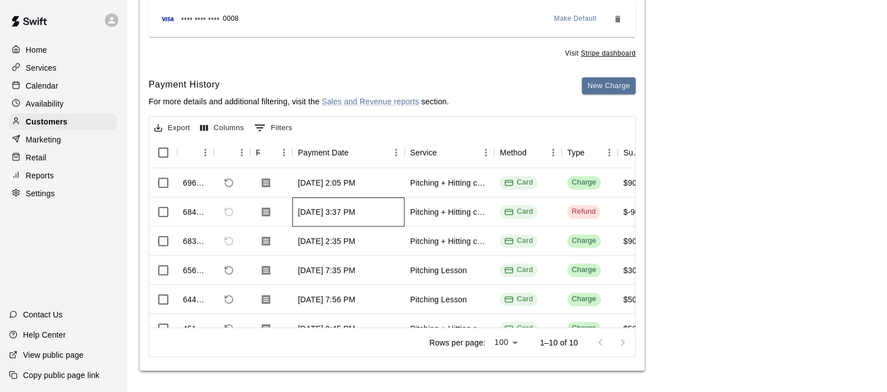
click at [350, 203] on div "[DATE] 3:37 PM" at bounding box center [348, 212] width 112 height 29
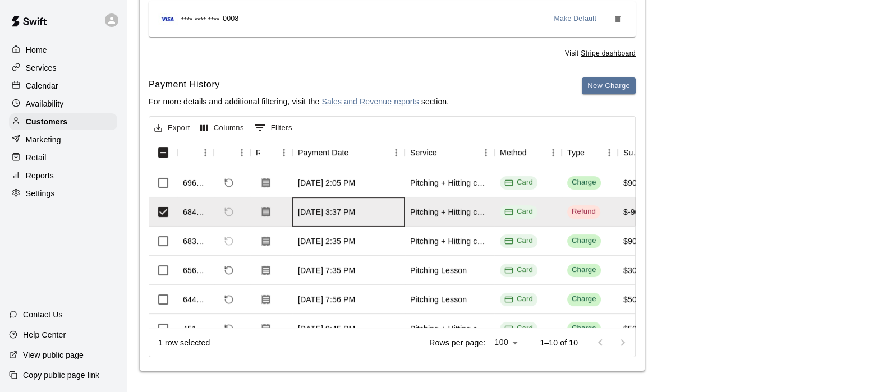
click at [350, 203] on div "[DATE] 3:37 PM" at bounding box center [348, 212] width 112 height 29
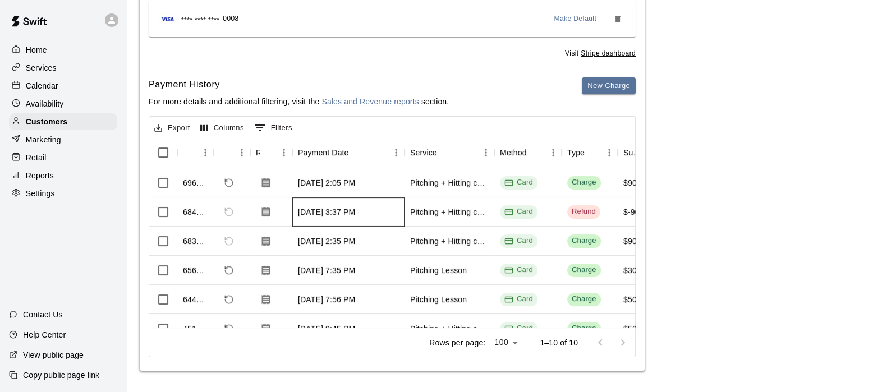
click at [350, 203] on div "[DATE] 3:37 PM" at bounding box center [348, 212] width 112 height 29
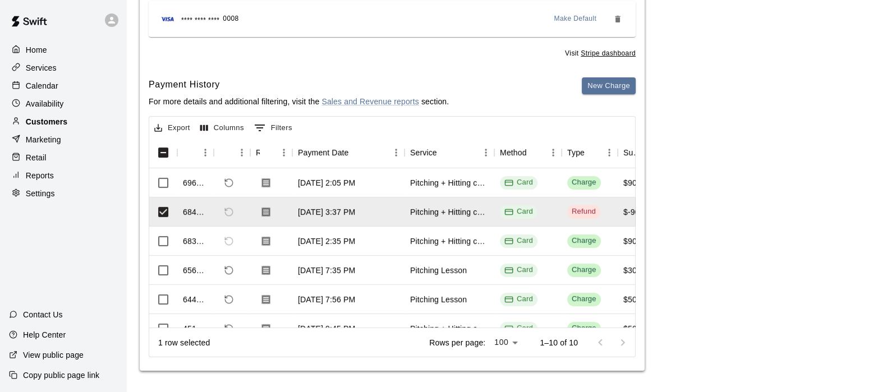
click at [43, 123] on p "Customers" at bounding box center [47, 121] width 42 height 11
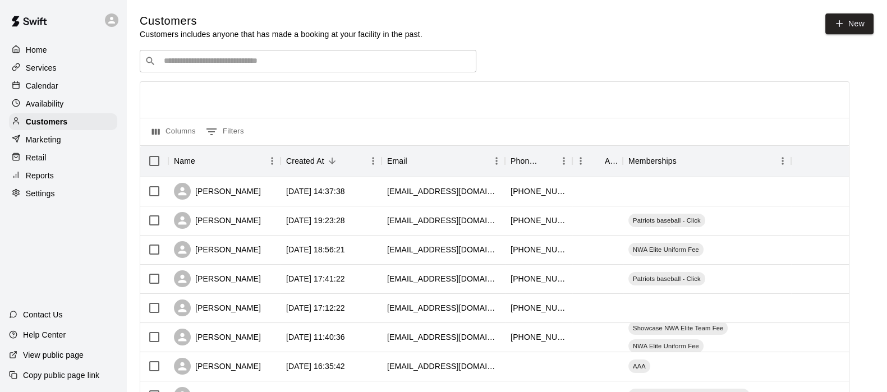
click at [185, 63] on input "Search customers by name or email" at bounding box center [316, 61] width 311 height 11
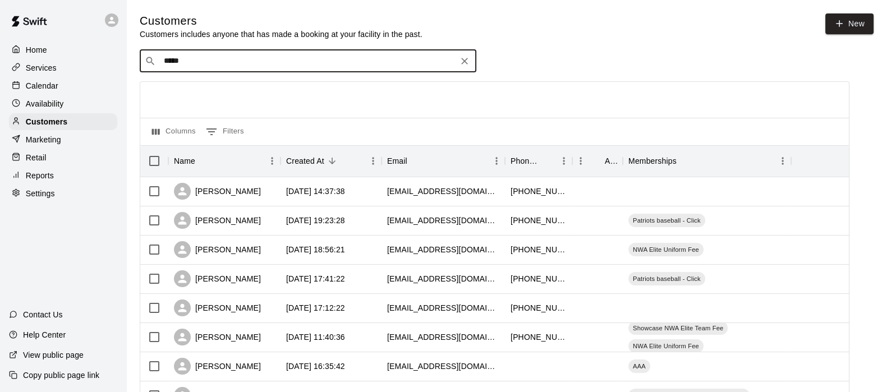
type input "******"
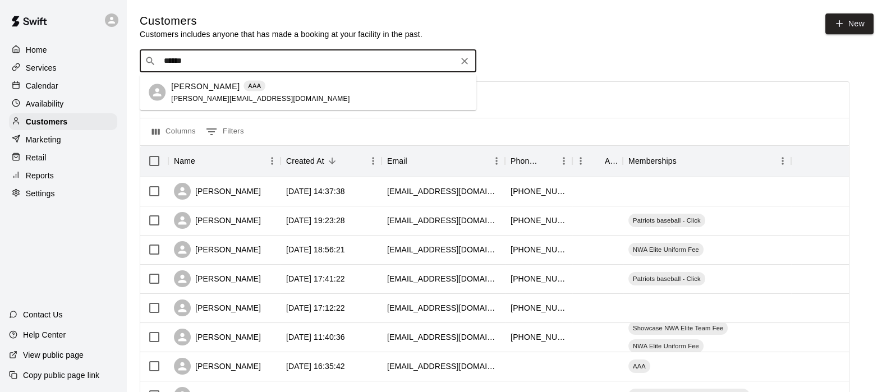
click at [194, 85] on p "[PERSON_NAME]" at bounding box center [205, 86] width 68 height 12
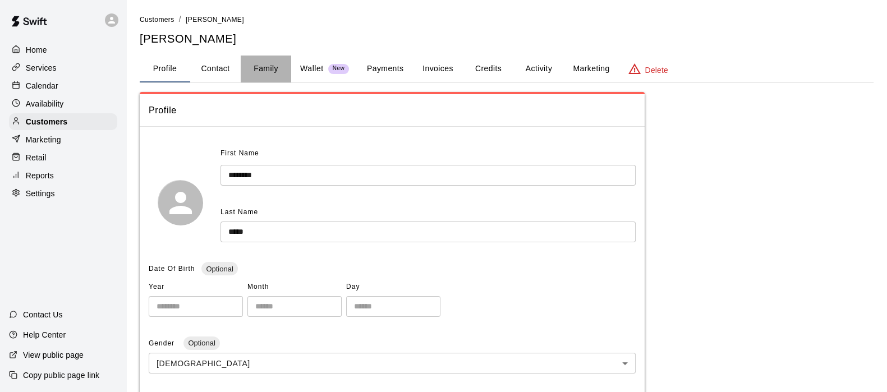
click at [281, 64] on button "Family" at bounding box center [266, 69] width 51 height 27
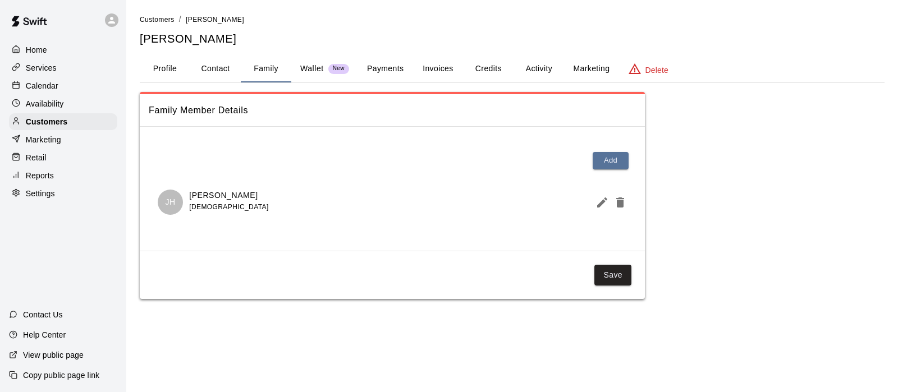
click at [544, 68] on button "Activity" at bounding box center [538, 69] width 51 height 27
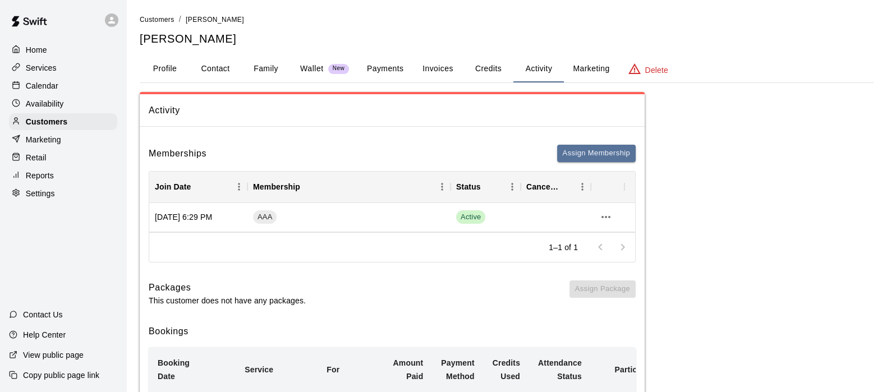
click at [372, 61] on button "Payments" at bounding box center [385, 69] width 54 height 27
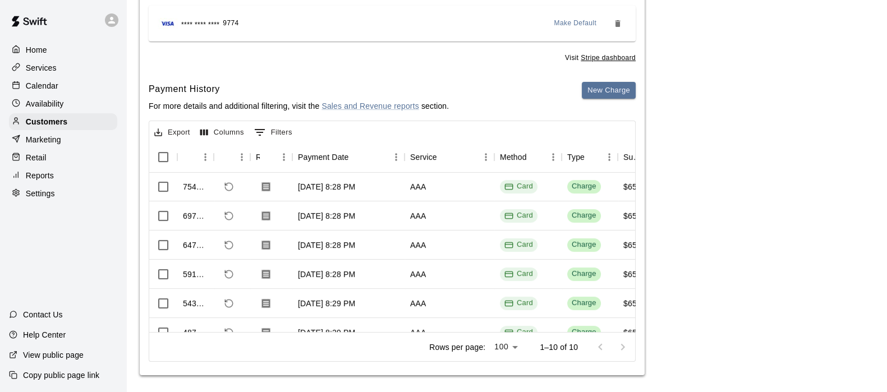
scroll to position [2, 0]
click at [48, 127] on p "Customers" at bounding box center [47, 121] width 42 height 11
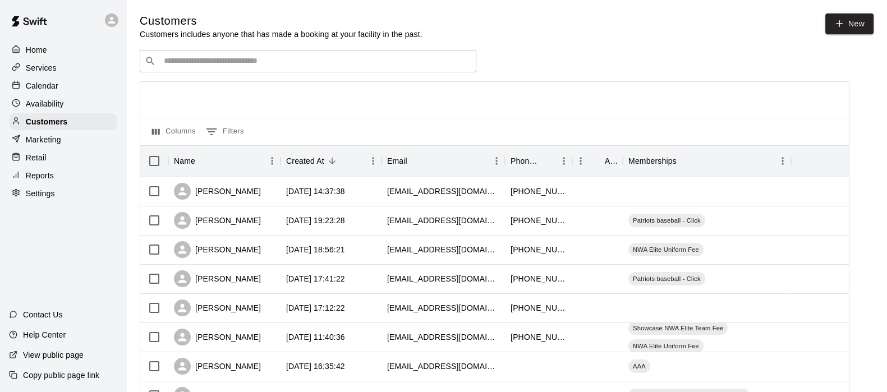
click at [172, 67] on input "Search customers by name or email" at bounding box center [316, 61] width 311 height 11
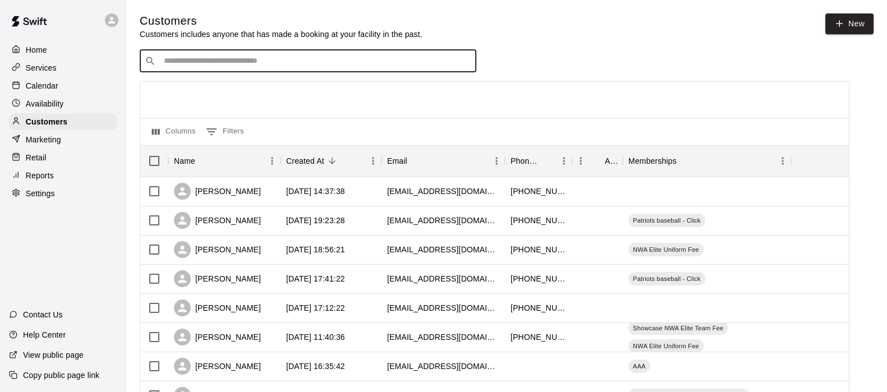
type input "*"
type input "*****"
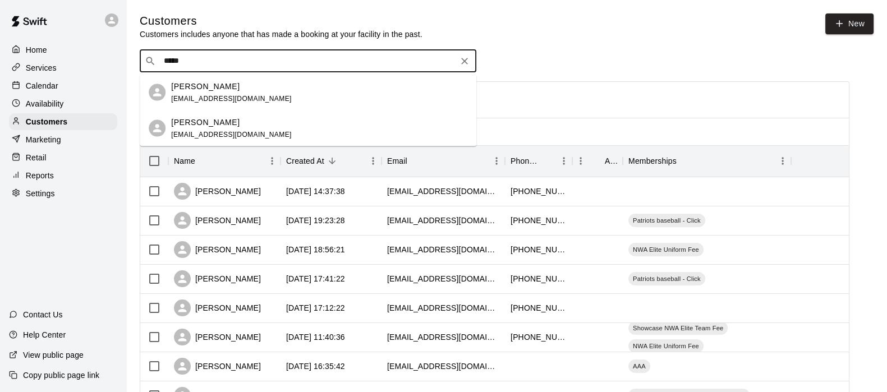
click at [212, 125] on p "[PERSON_NAME]" at bounding box center [205, 122] width 68 height 12
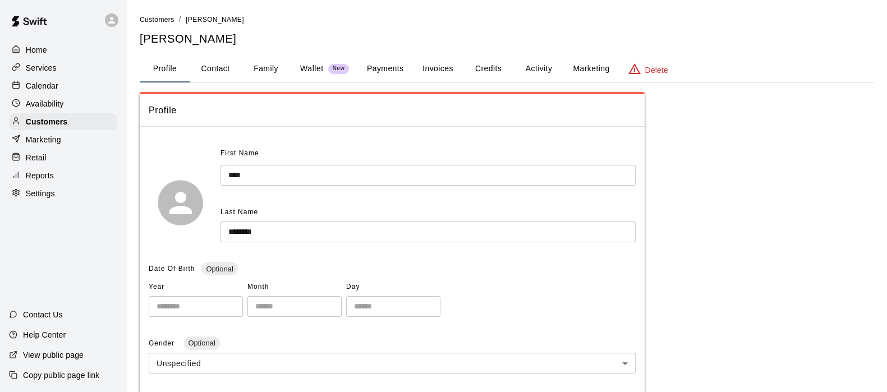
click at [535, 64] on button "Activity" at bounding box center [538, 69] width 51 height 27
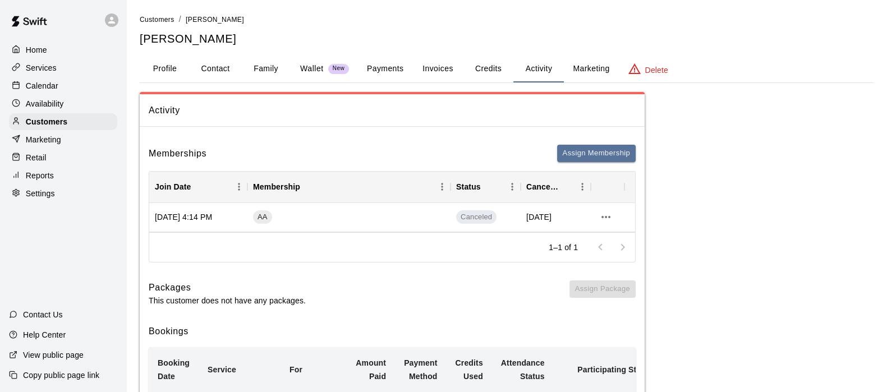
click at [373, 67] on button "Payments" at bounding box center [385, 69] width 54 height 27
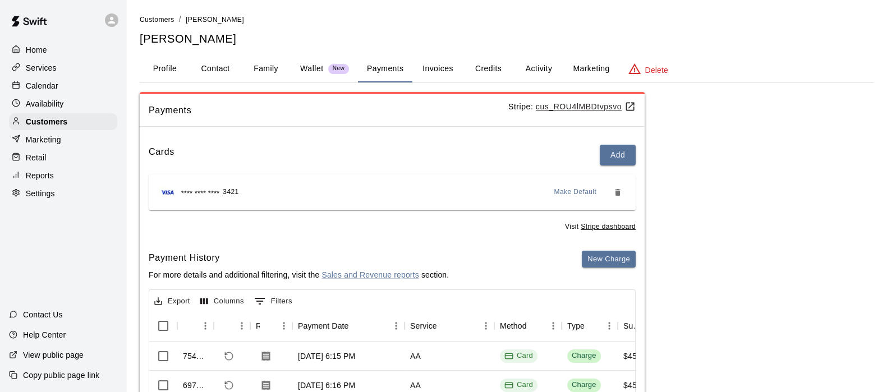
click at [544, 64] on button "Activity" at bounding box center [538, 69] width 51 height 27
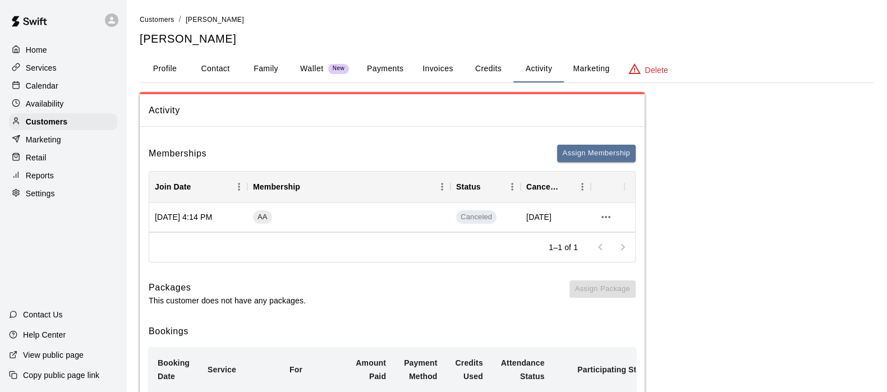
click at [376, 64] on button "Payments" at bounding box center [385, 69] width 54 height 27
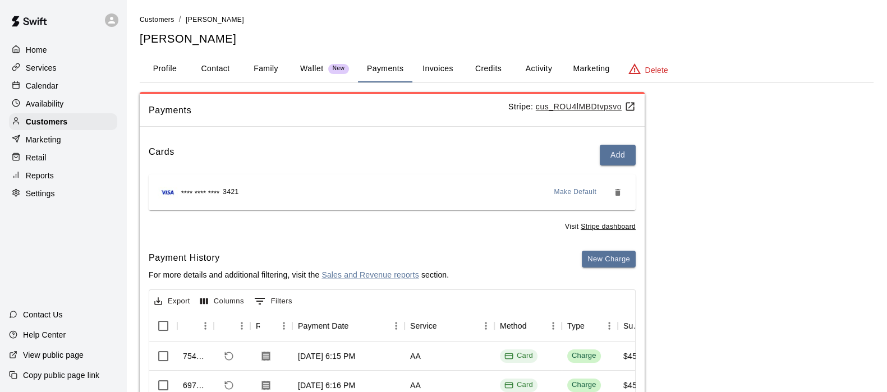
click at [213, 60] on button "Contact" at bounding box center [215, 69] width 51 height 27
select select "**"
